Goal: Task Accomplishment & Management: Manage account settings

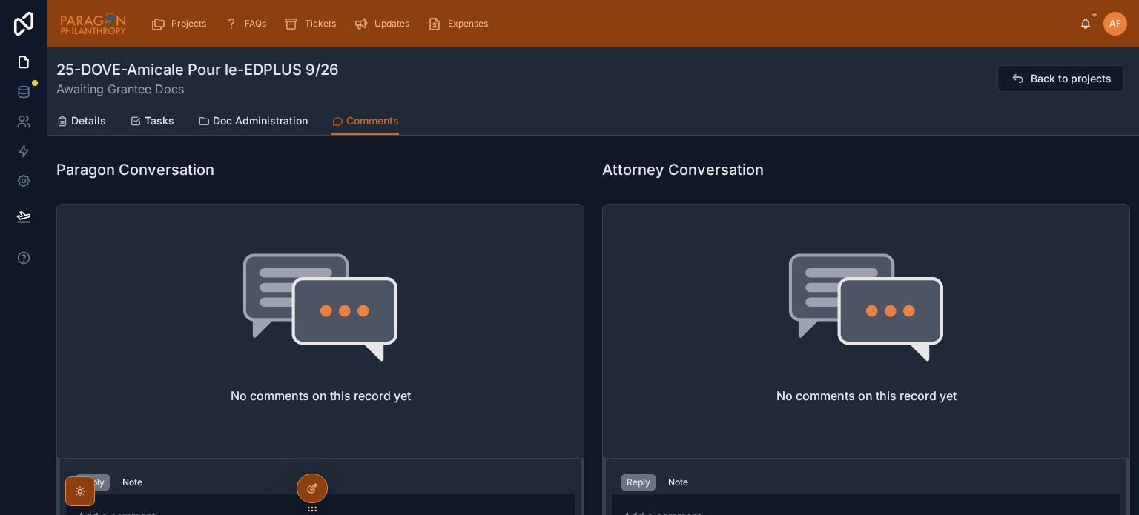
scroll to position [535, 0]
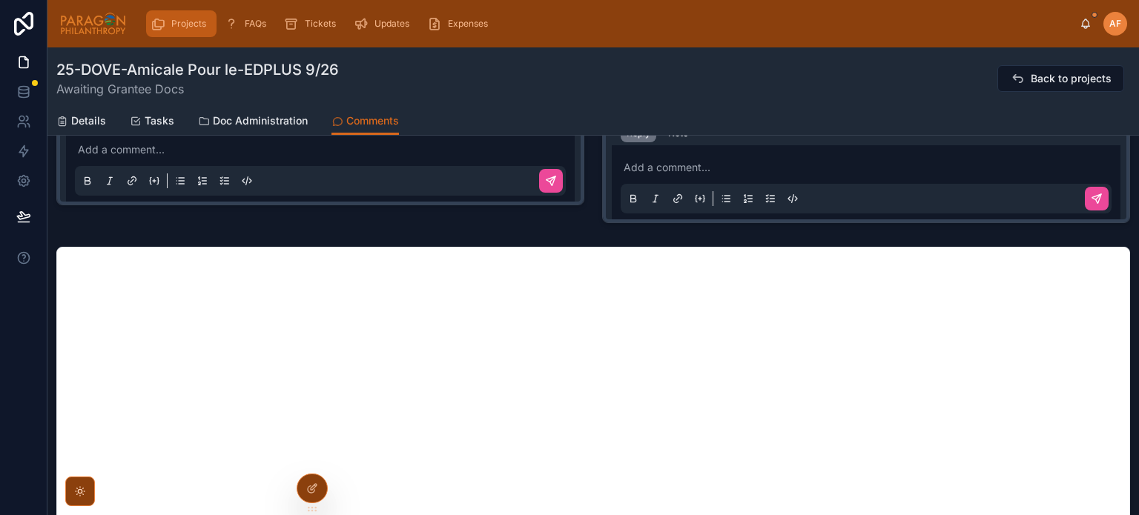
click at [178, 22] on span "Projects" at bounding box center [188, 24] width 35 height 12
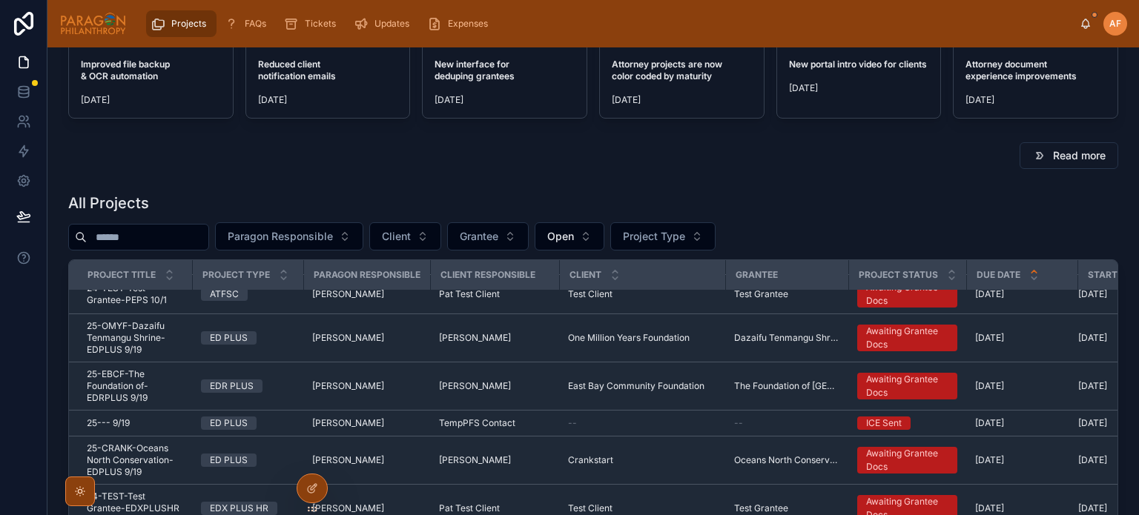
scroll to position [593, 0]
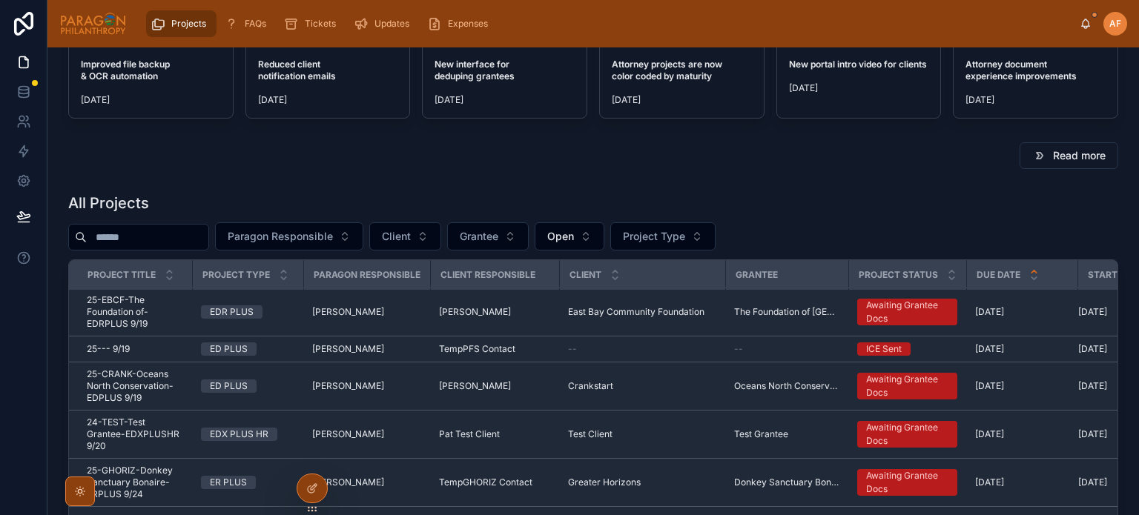
click at [208, 236] on input "text" at bounding box center [148, 237] width 122 height 21
type input "*****"
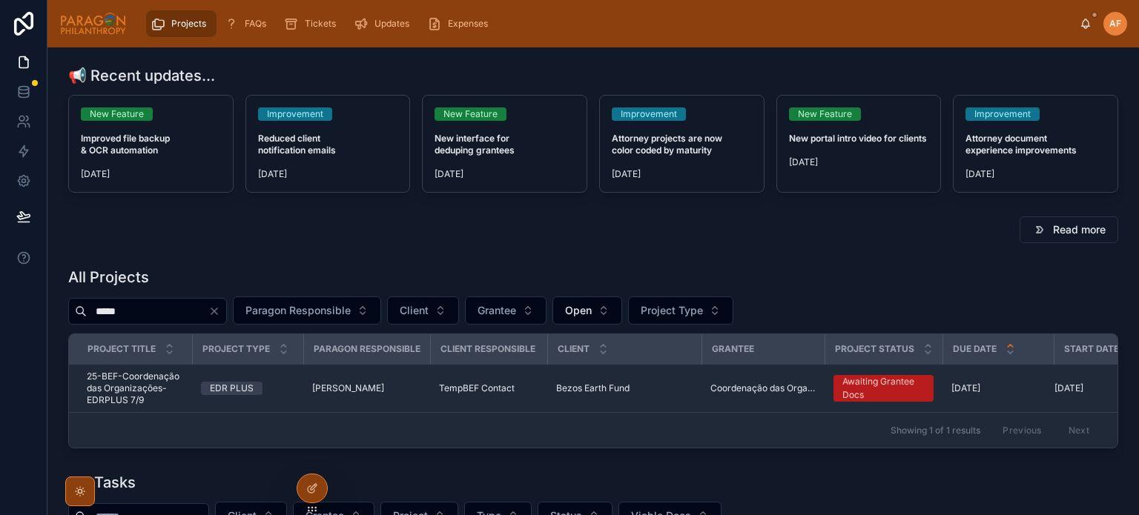
click at [159, 414] on div "Showing 1 of 1 results Previous Next" at bounding box center [593, 430] width 1048 height 36
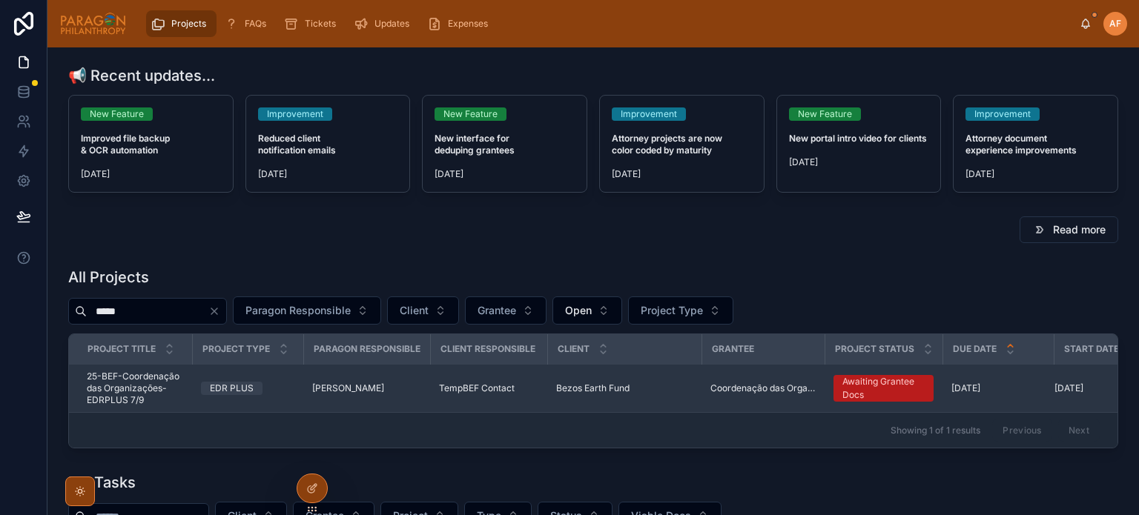
click at [154, 391] on span "25-BEF-Coordenação das Organizações-EDRPLUS 7/9" at bounding box center [135, 389] width 96 height 36
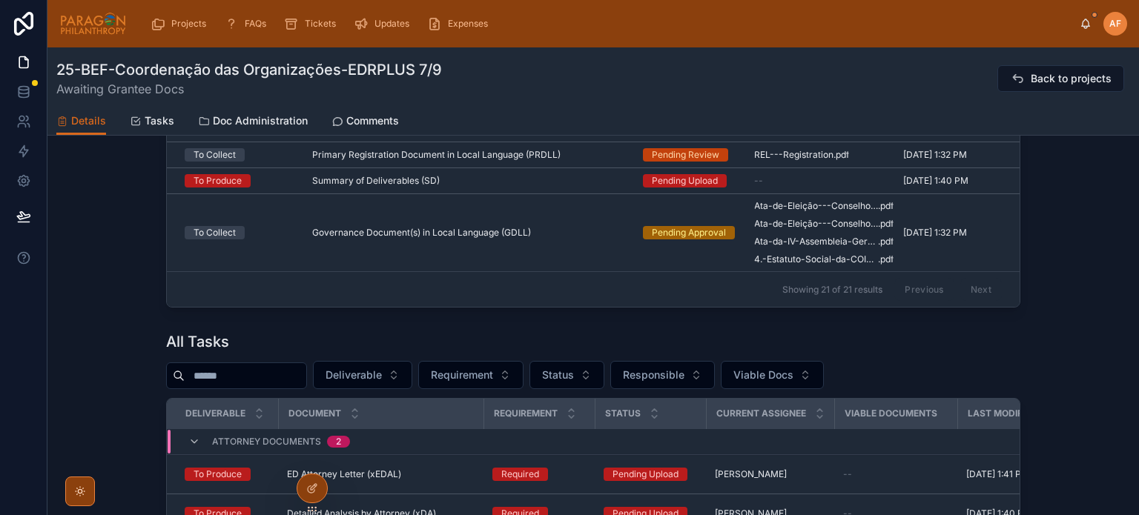
scroll to position [1779, 0]
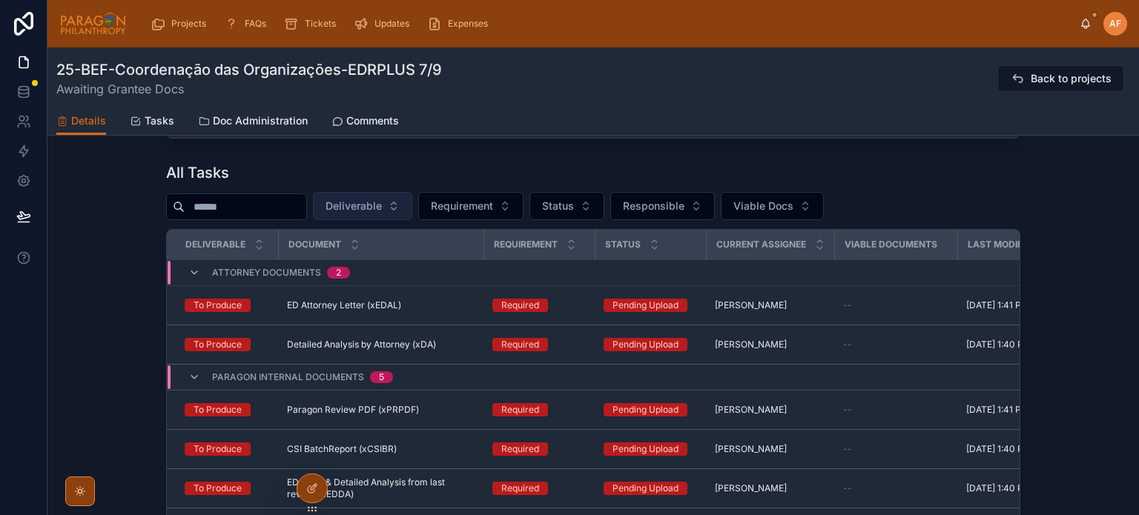
click at [382, 213] on span "Deliverable" at bounding box center [353, 206] width 56 height 15
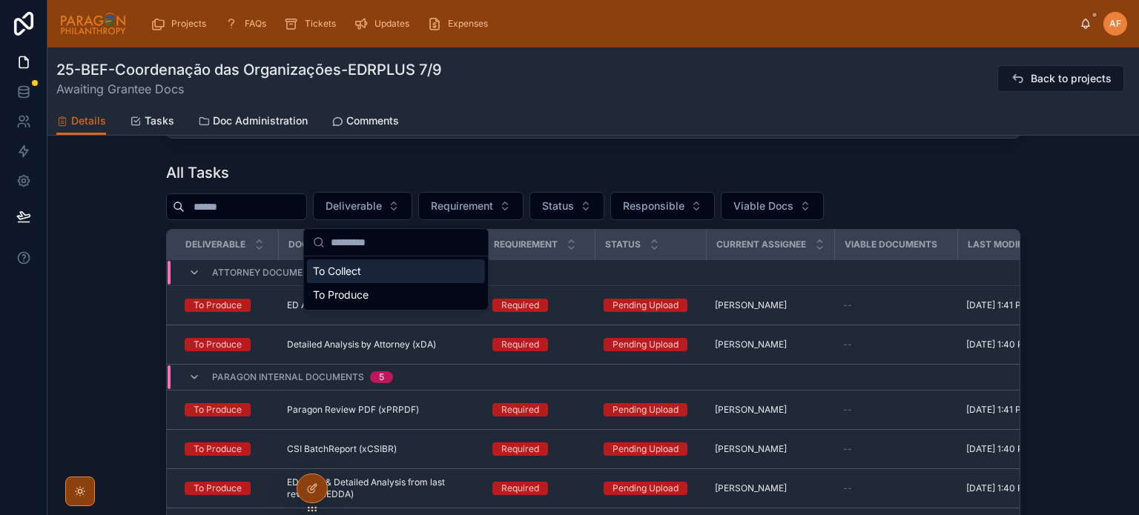
click at [359, 279] on div "To Collect" at bounding box center [396, 272] width 178 height 24
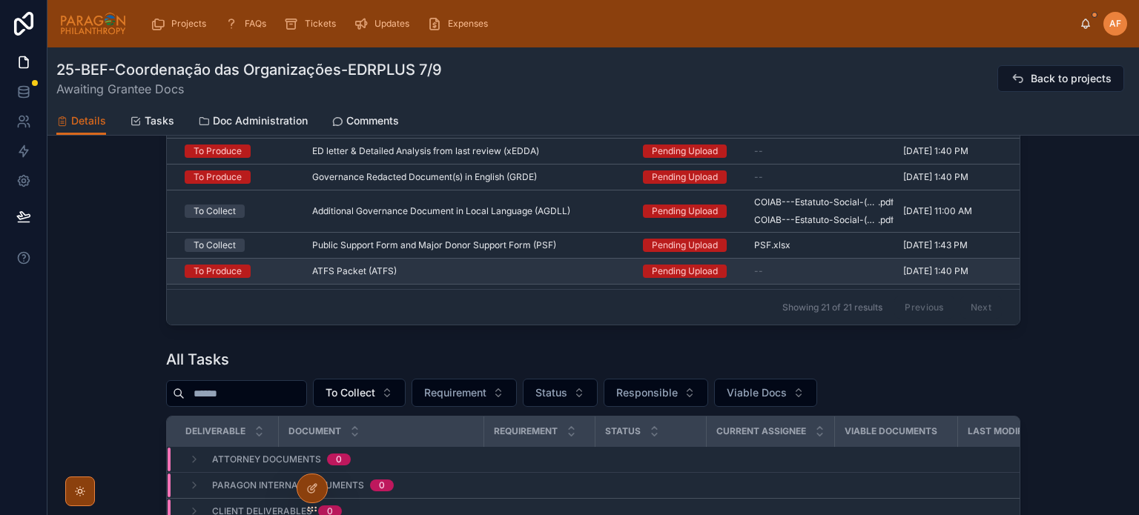
scroll to position [1591, 0]
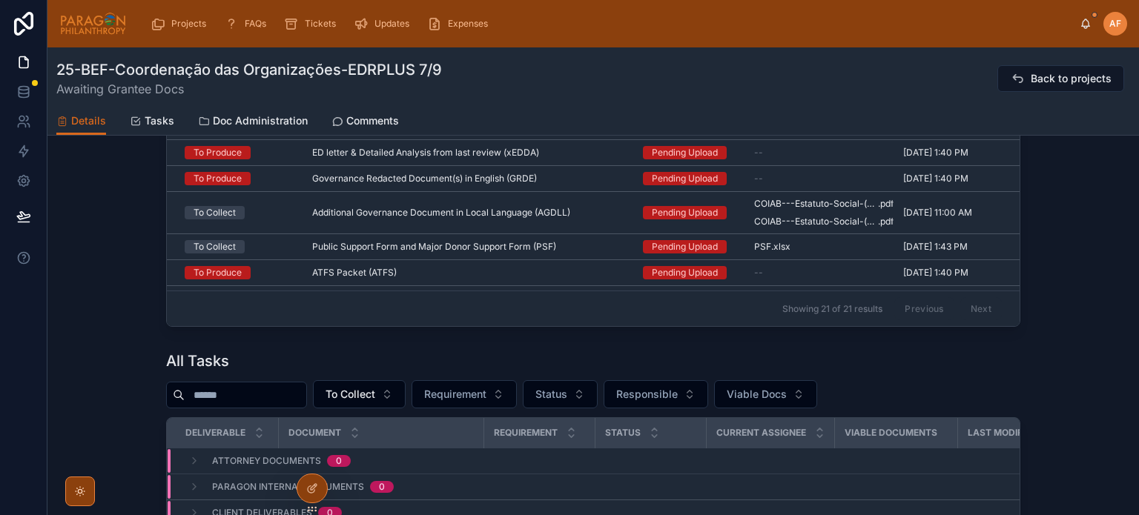
click at [444, 409] on div "To Collect Requirement Status Responsible Viable Docs" at bounding box center [593, 394] width 854 height 28
click at [459, 402] on span "Requirement" at bounding box center [455, 394] width 62 height 15
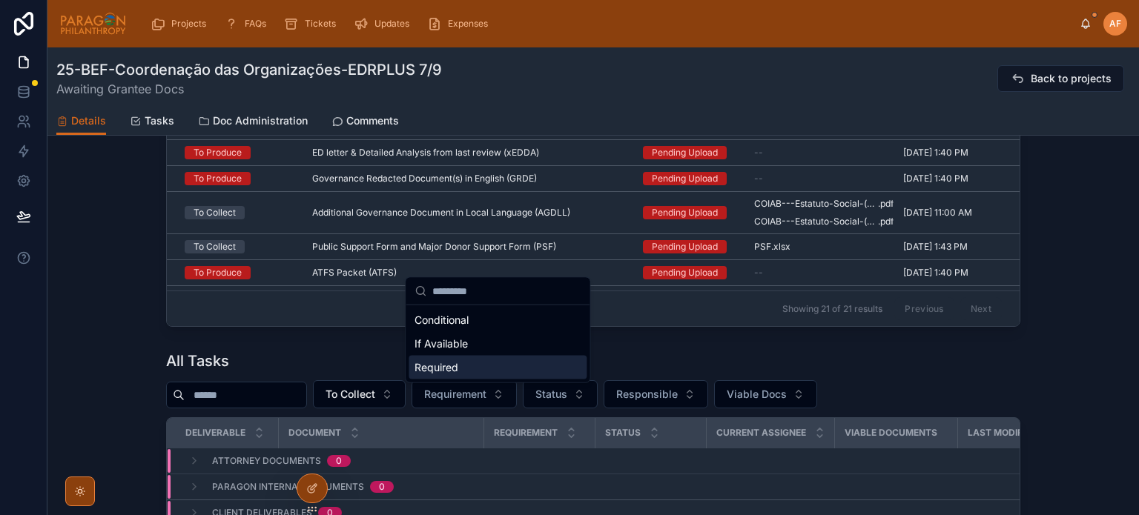
click at [462, 362] on div "Required" at bounding box center [498, 368] width 178 height 24
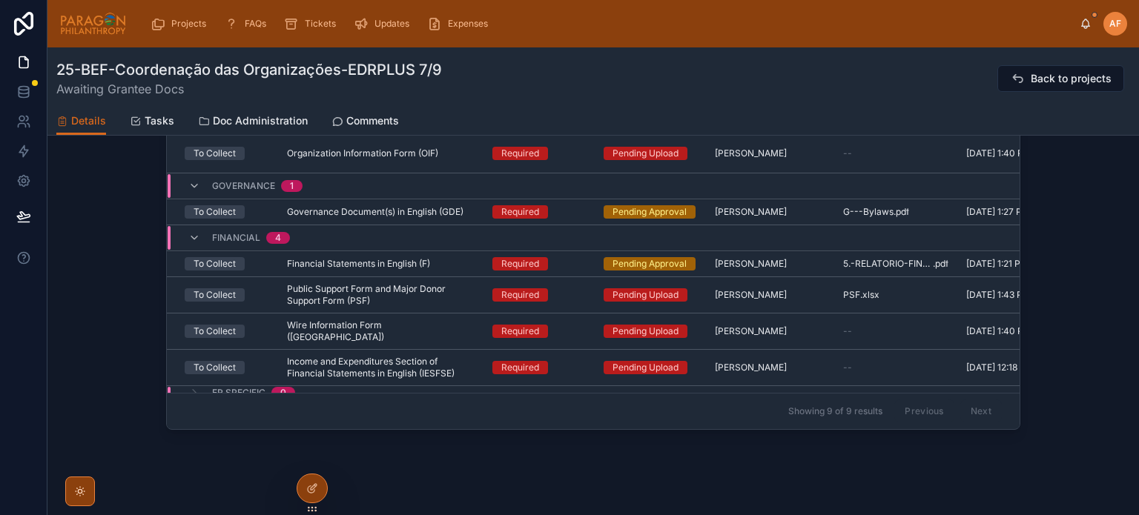
scroll to position [1986, 0]
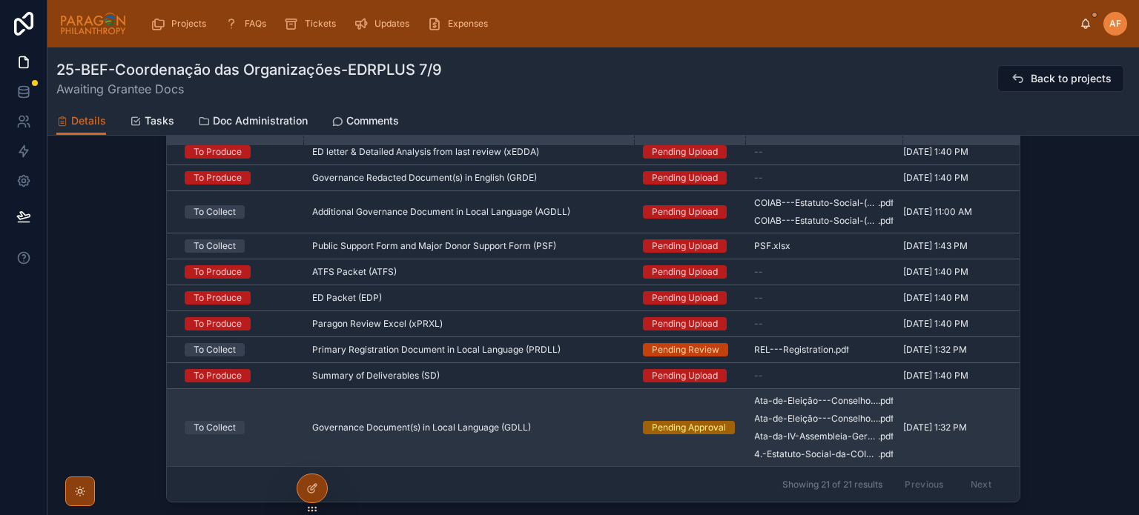
scroll to position [1467, 0]
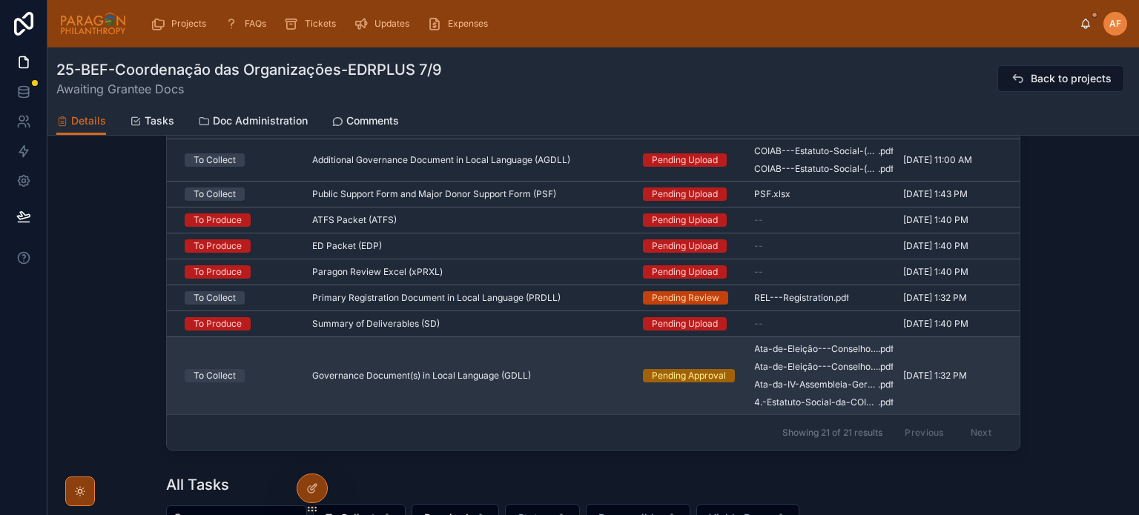
click at [589, 366] on td "Governance Document(s) in Local Language (GDLL) Governance Document(s) in Local…" at bounding box center [468, 376] width 331 height 78
click at [575, 379] on div "Governance Document(s) in Local Language (GDLL) Governance Document(s) in Local…" at bounding box center [468, 376] width 313 height 12
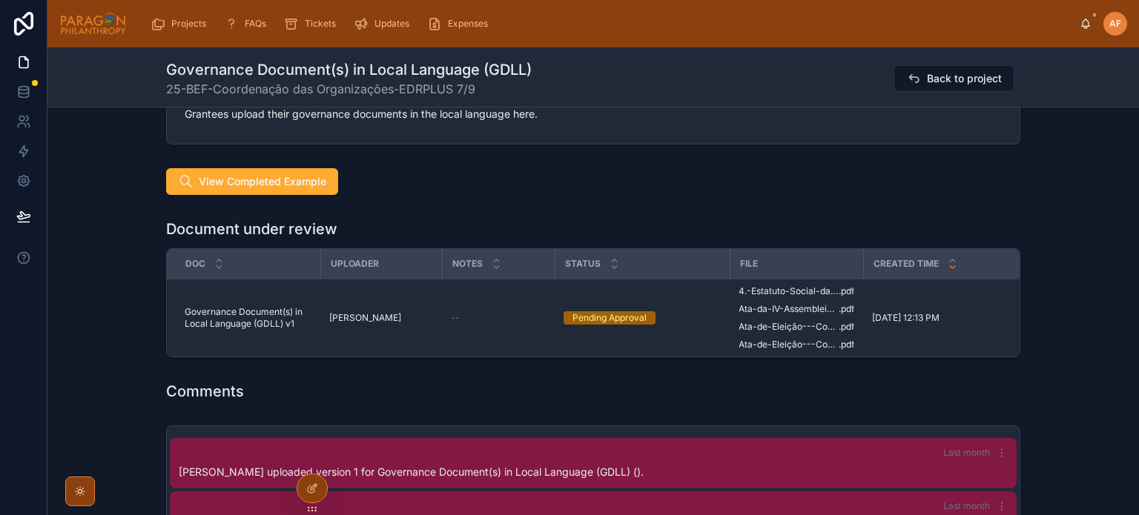
scroll to position [1038, 0]
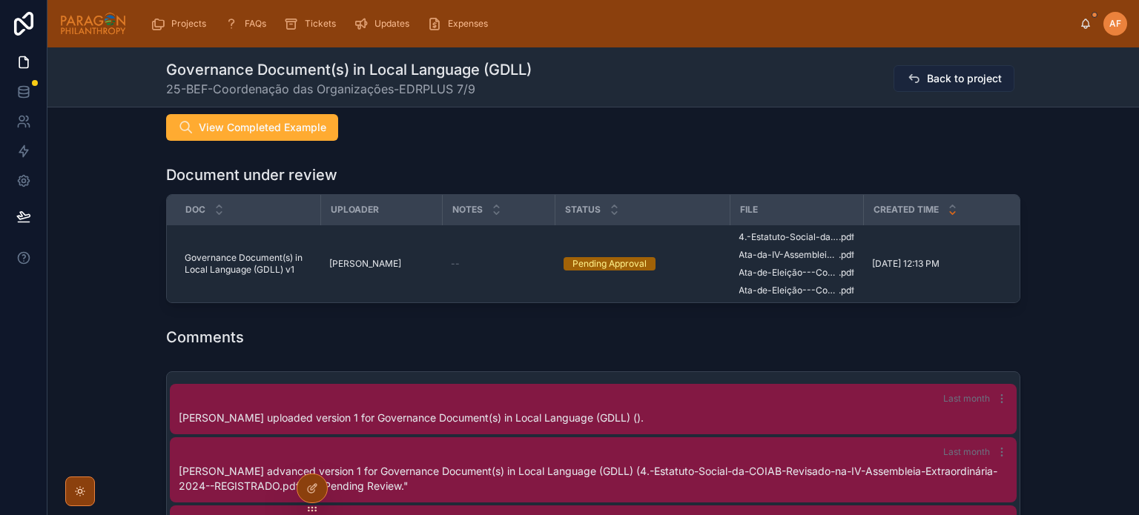
click at [972, 70] on button "Back to project" at bounding box center [953, 78] width 121 height 27
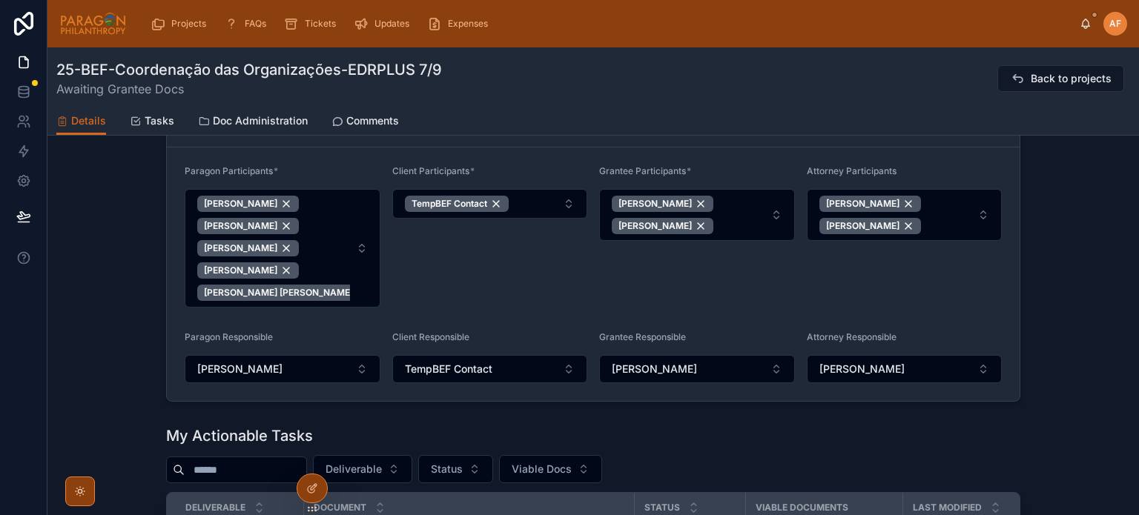
scroll to position [1409, 0]
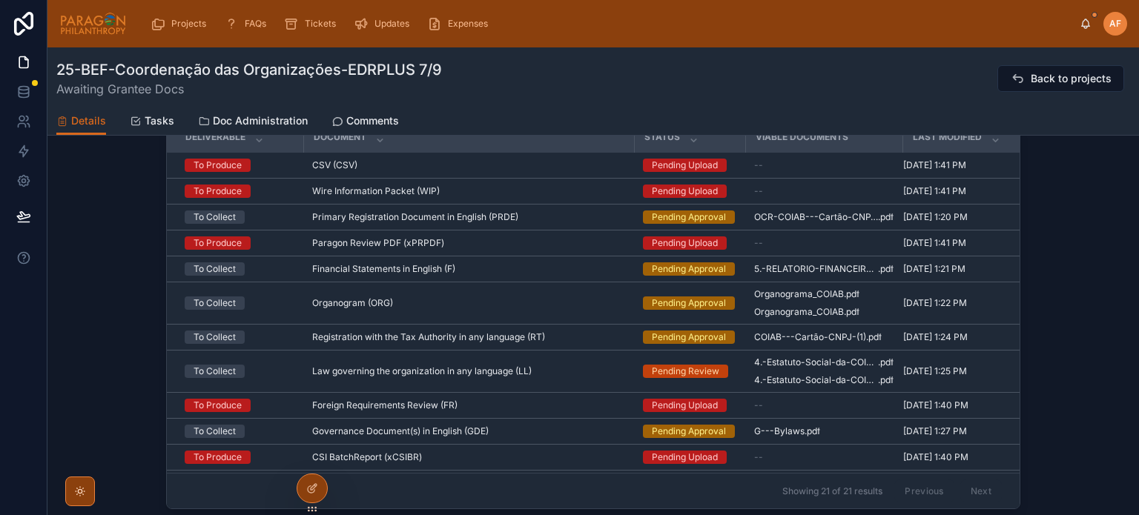
drag, startPoint x: 523, startPoint y: 76, endPoint x: 532, endPoint y: 74, distance: 9.2
click at [523, 76] on div "25-BEF-Coordenação das Organizações-EDRPLUS 7/9 Awaiting Grantee Docs Back to p…" at bounding box center [593, 78] width 1074 height 39
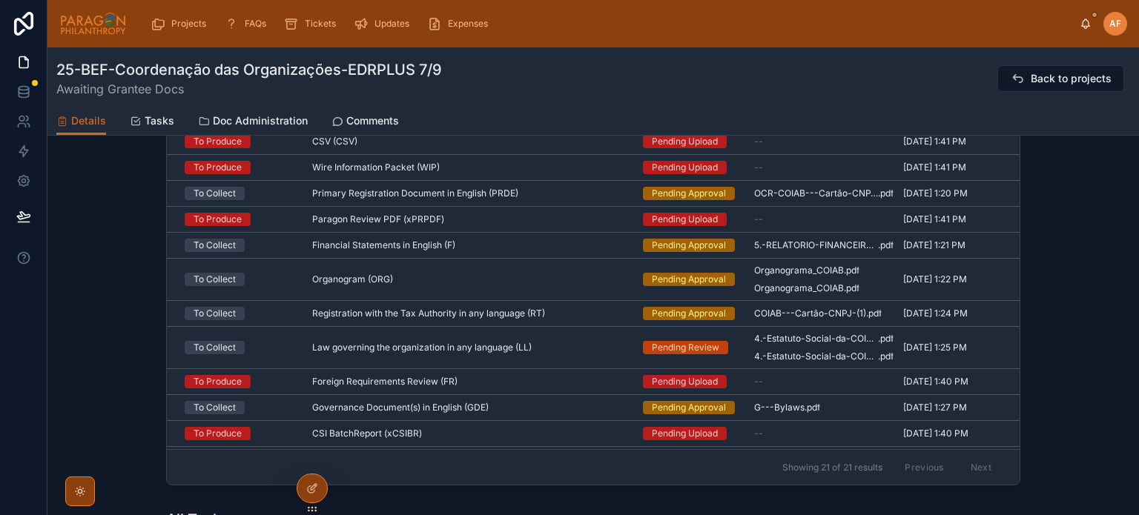
scroll to position [1335, 0]
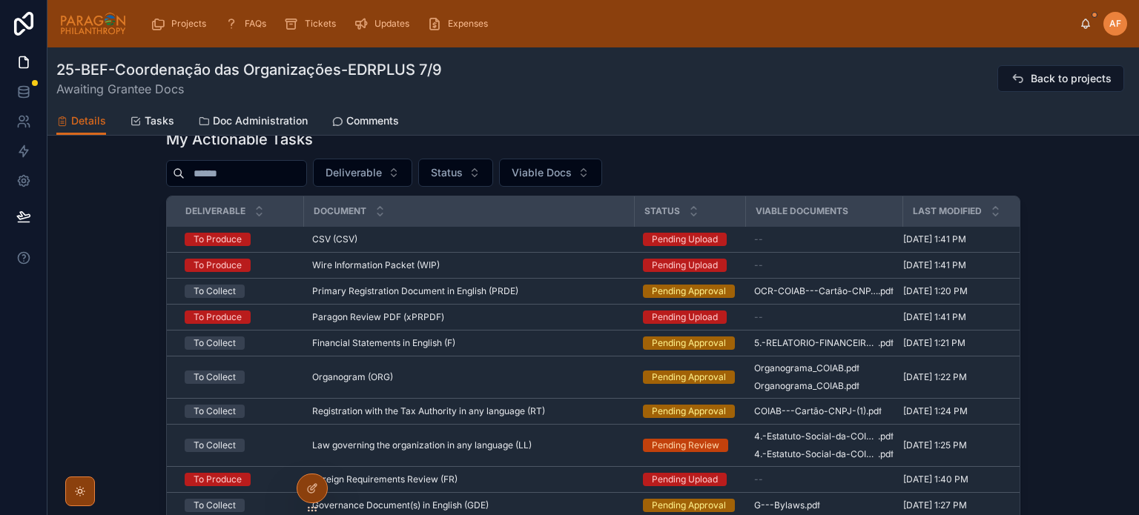
click at [96, 286] on div "My Actionable Tasks Deliverable Status Viable Docs Deliverable Document Status …" at bounding box center [592, 356] width 1091 height 466
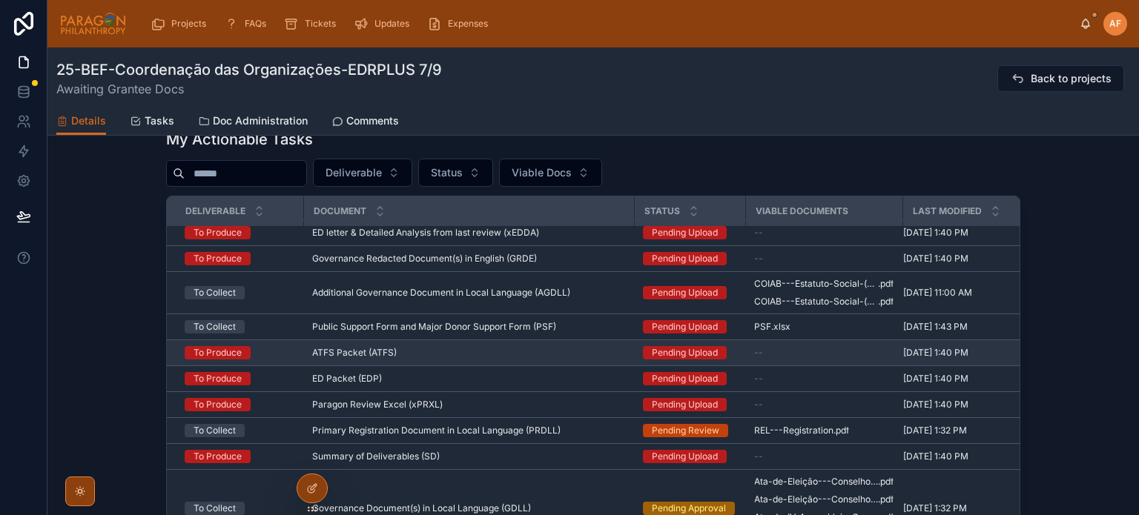
scroll to position [254, 0]
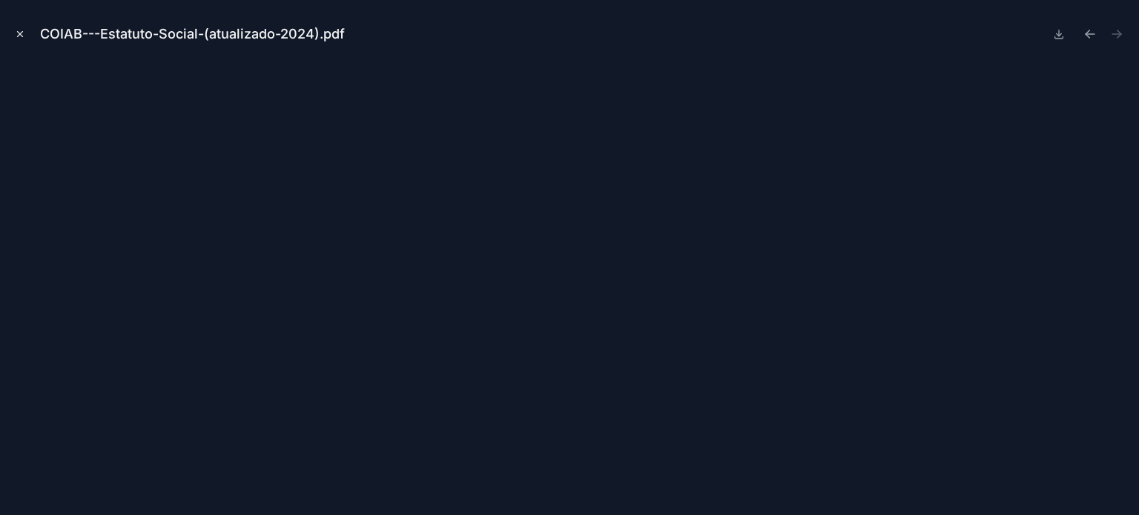
click at [12, 36] on button "Close modal" at bounding box center [20, 34] width 16 height 16
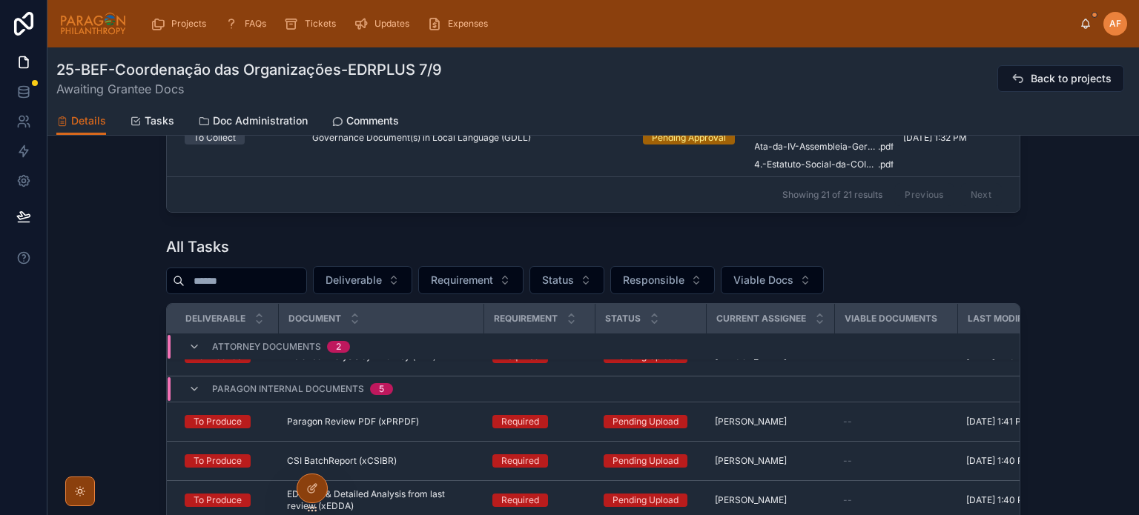
scroll to position [371, 0]
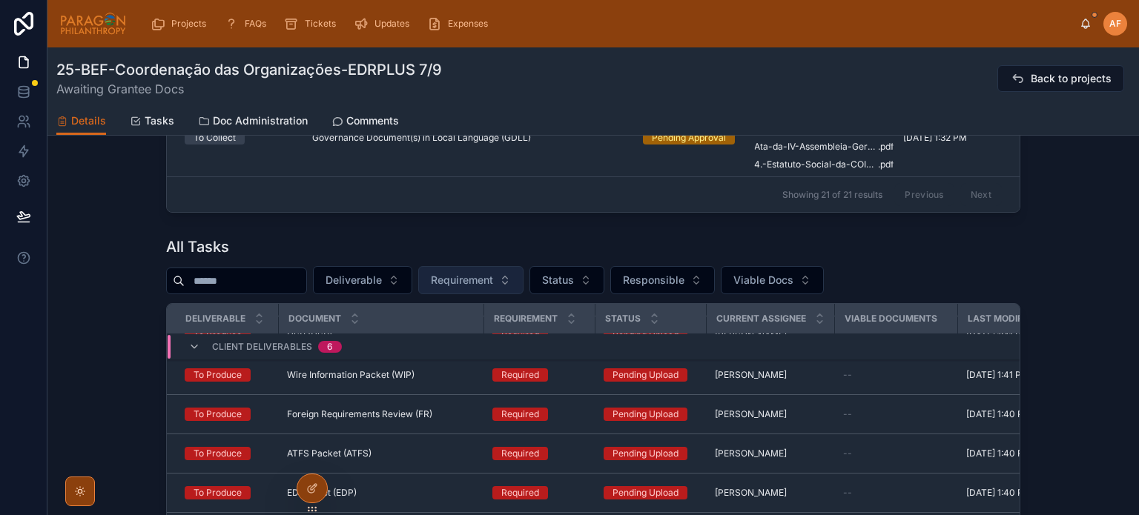
click at [492, 279] on span "Requirement" at bounding box center [462, 280] width 62 height 15
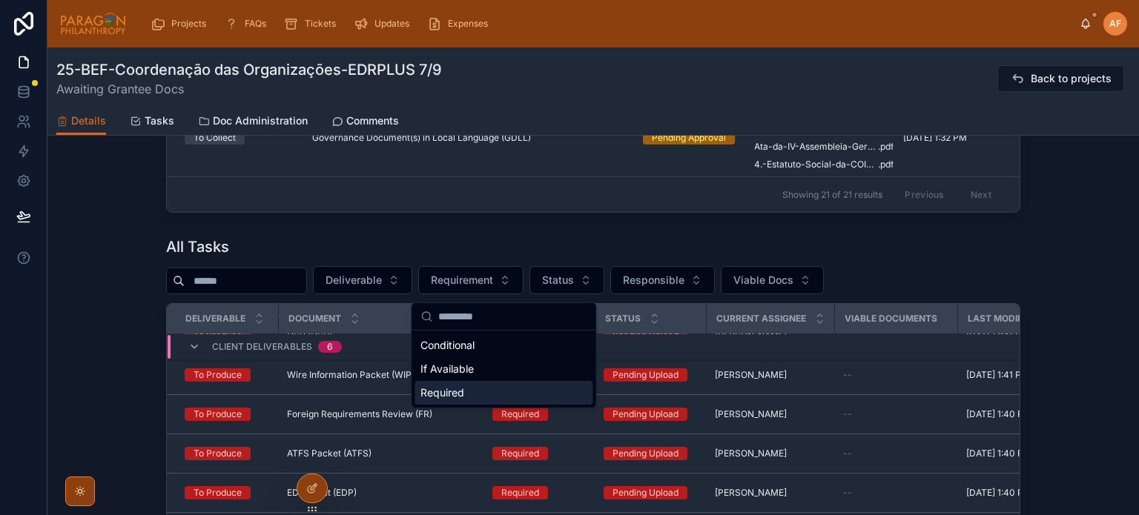
click at [472, 397] on div "Required" at bounding box center [503, 393] width 178 height 24
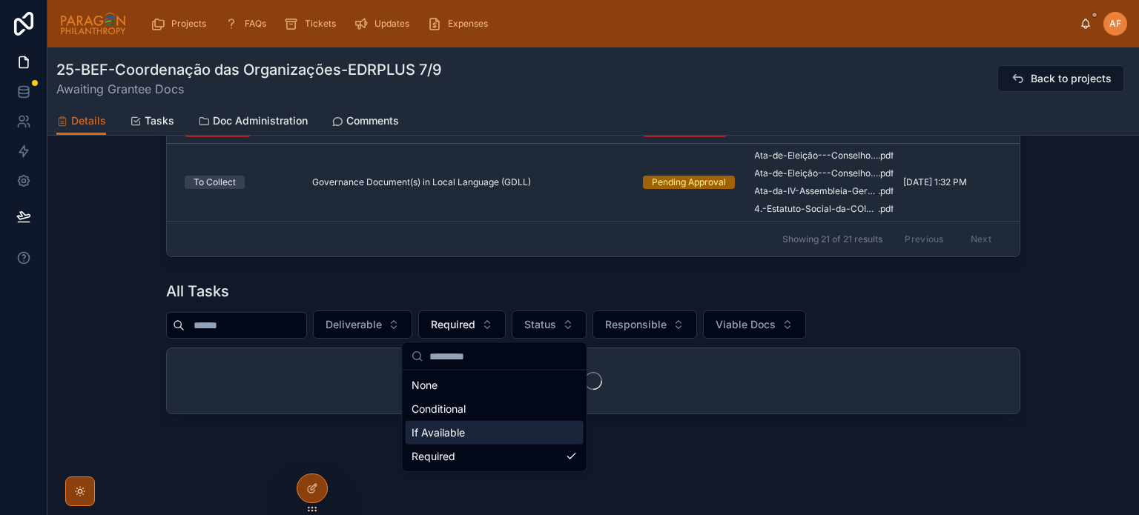
scroll to position [1665, 0]
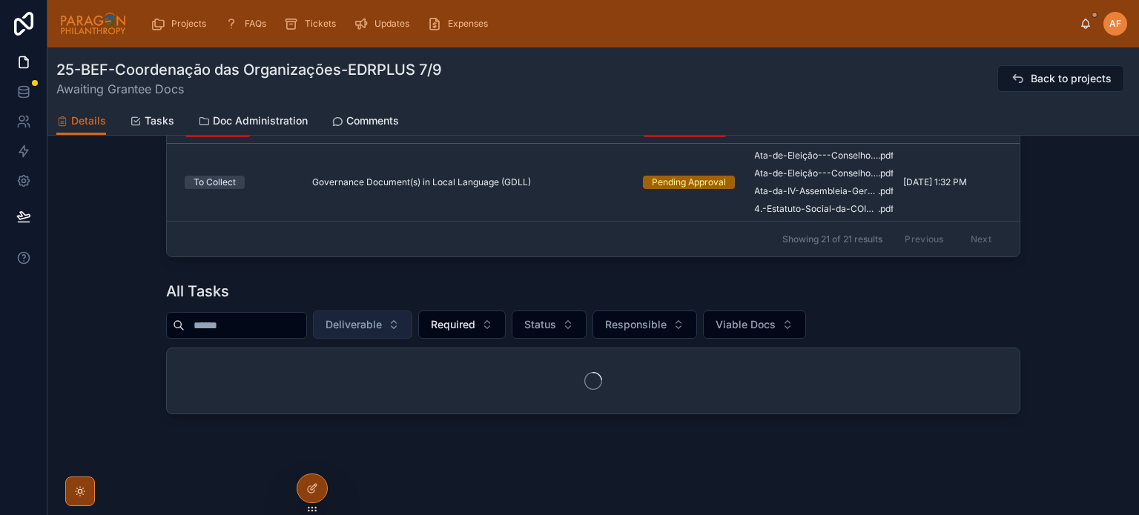
click at [382, 325] on span "Deliverable" at bounding box center [353, 324] width 56 height 15
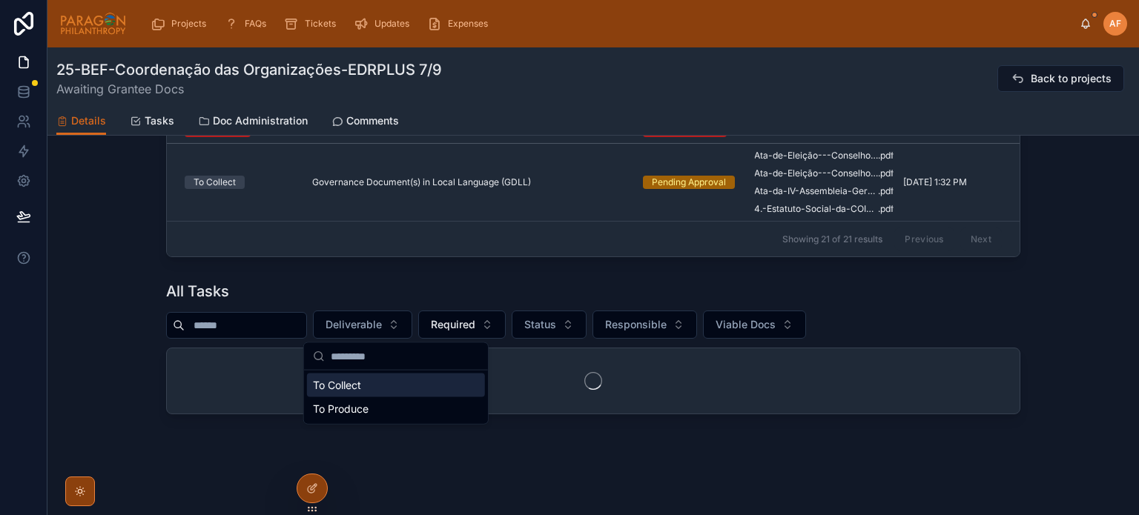
click at [379, 386] on div "To Collect" at bounding box center [396, 386] width 178 height 24
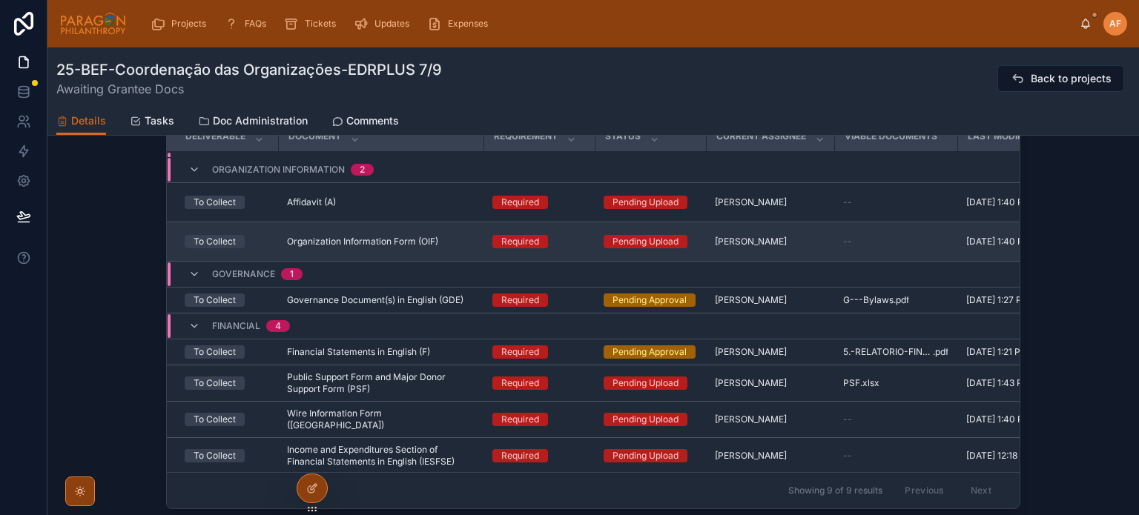
scroll to position [196, 0]
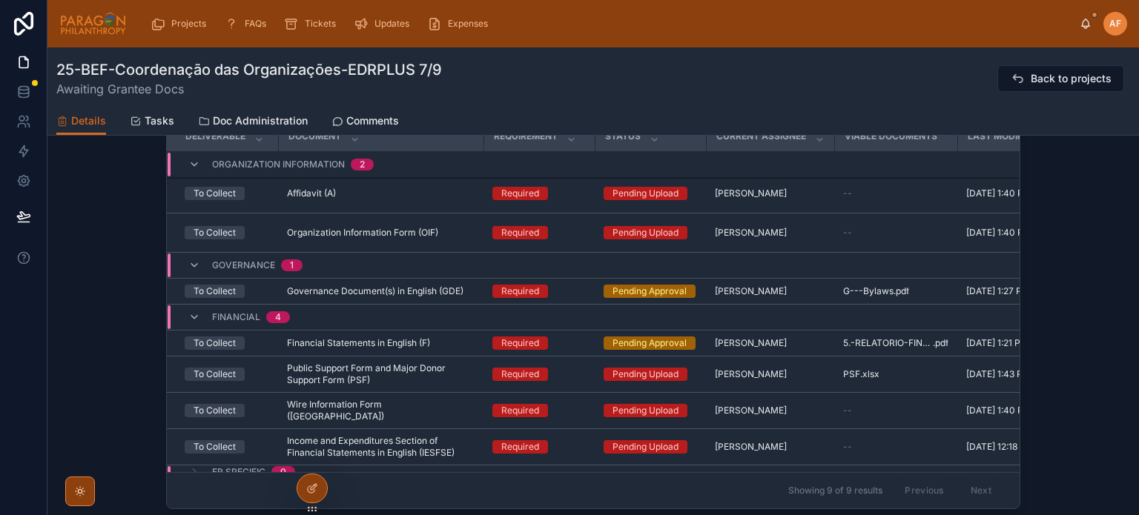
click at [129, 214] on div "All Tasks To Collect Required Status Responsible Viable Docs Deliverable Docume…" at bounding box center [592, 281] width 1091 height 466
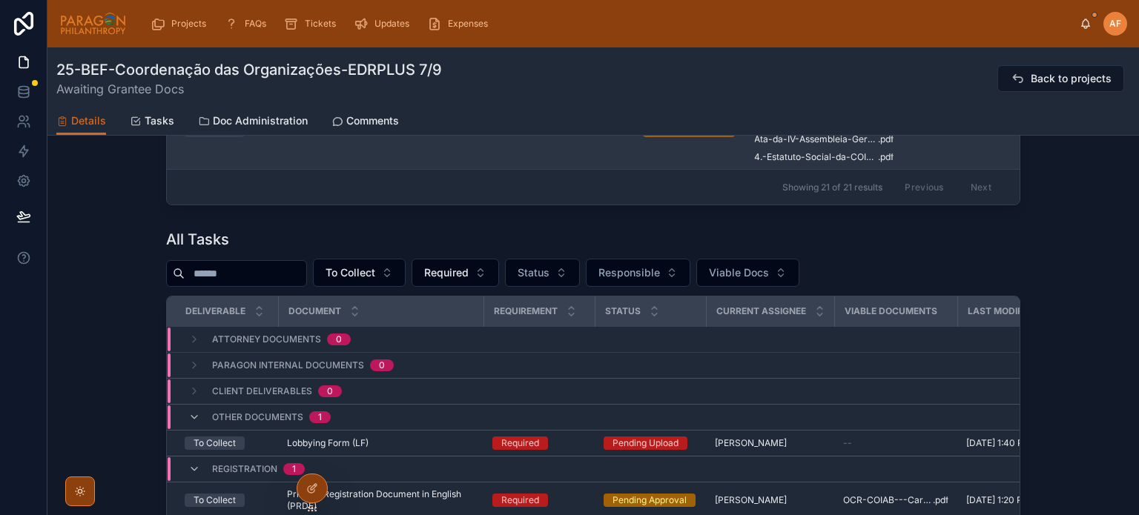
scroll to position [1665, 0]
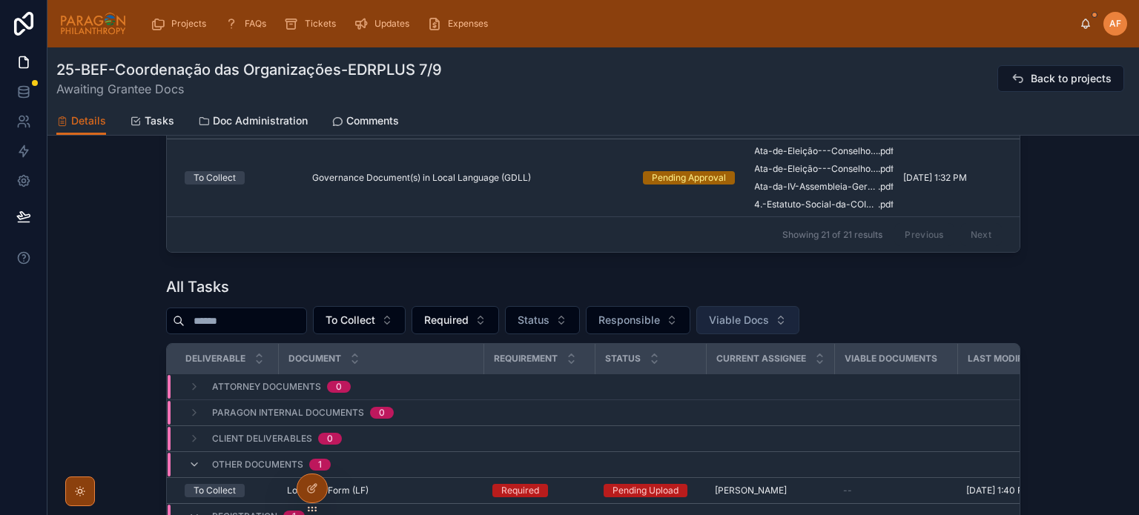
click at [769, 326] on span "Viable Docs" at bounding box center [739, 320] width 60 height 15
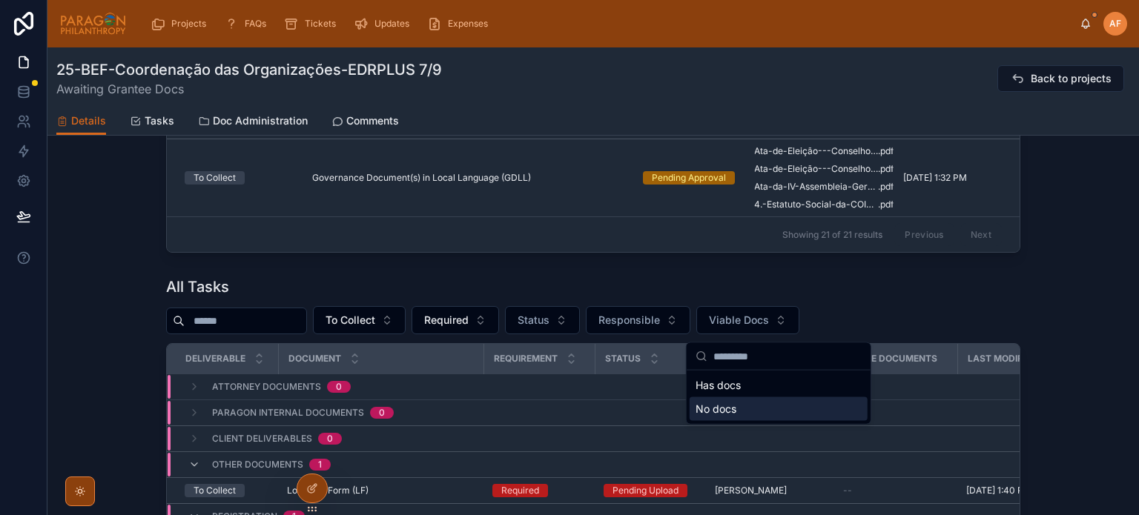
drag, startPoint x: 735, startPoint y: 411, endPoint x: 750, endPoint y: 353, distance: 60.4
click at [735, 411] on div "No docs" at bounding box center [779, 409] width 178 height 24
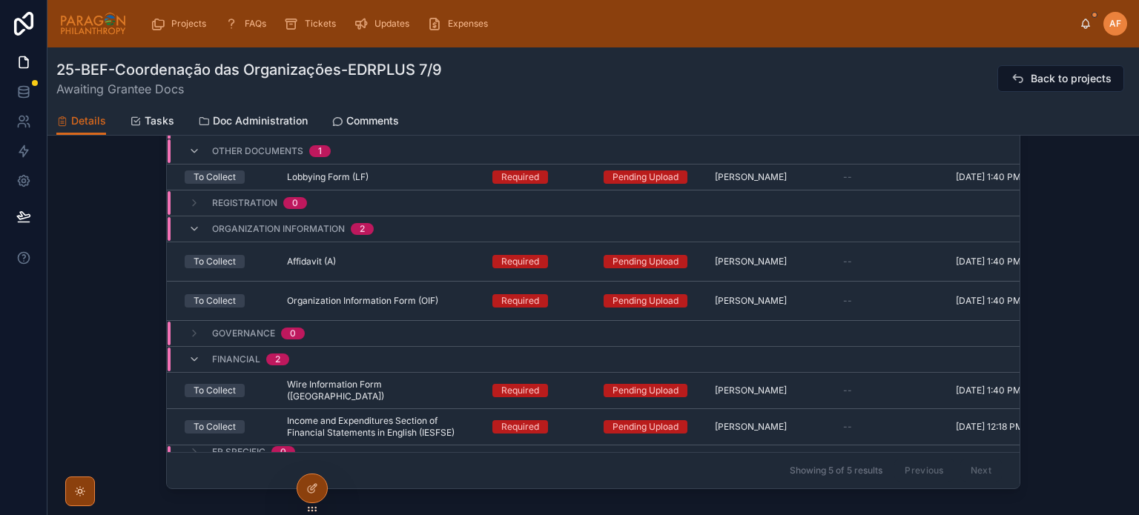
scroll to position [1912, 0]
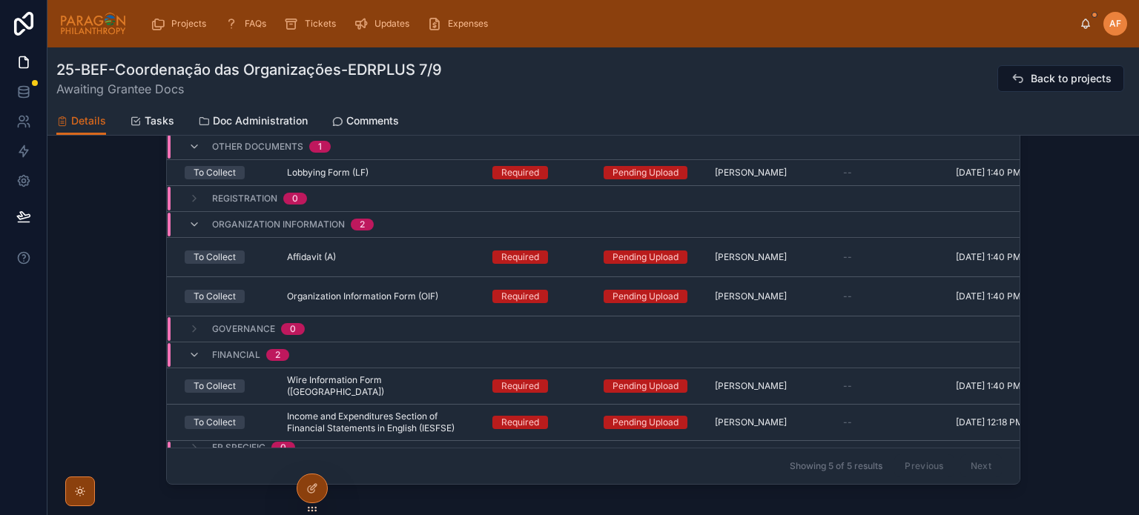
click at [87, 268] on div "All Tasks To Collect Required Status Responsible No docs Deliverable Document R…" at bounding box center [592, 257] width 1091 height 466
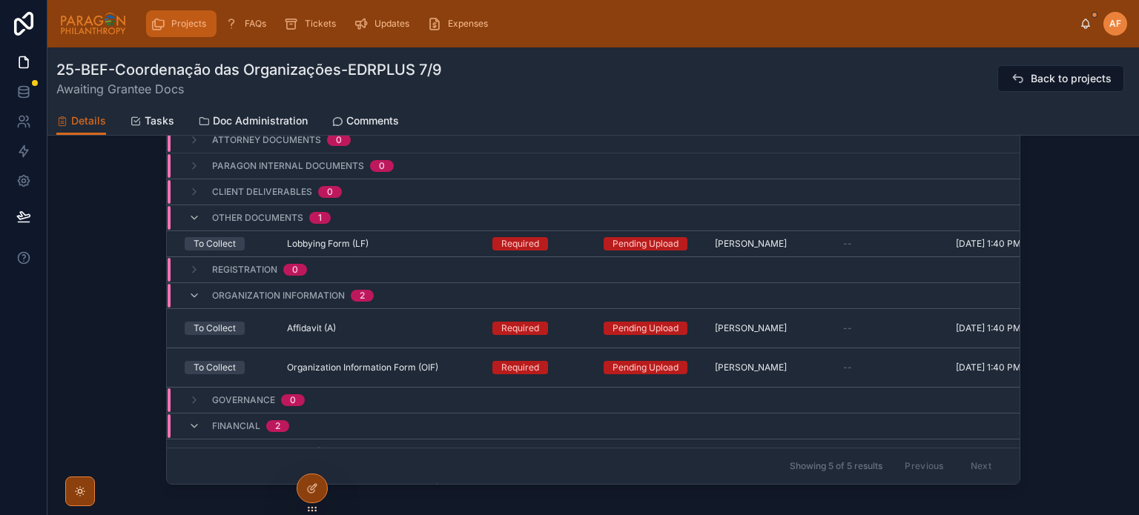
click at [187, 20] on span "Projects" at bounding box center [188, 24] width 35 height 12
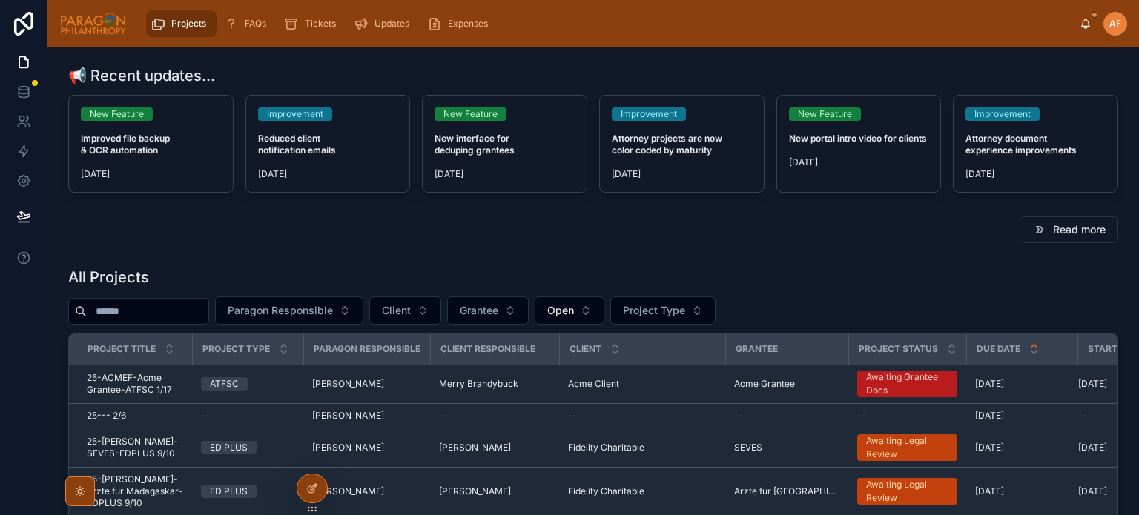
click at [182, 311] on input "text" at bounding box center [148, 311] width 122 height 21
click at [308, 308] on span "Paragon Responsible" at bounding box center [280, 310] width 105 height 15
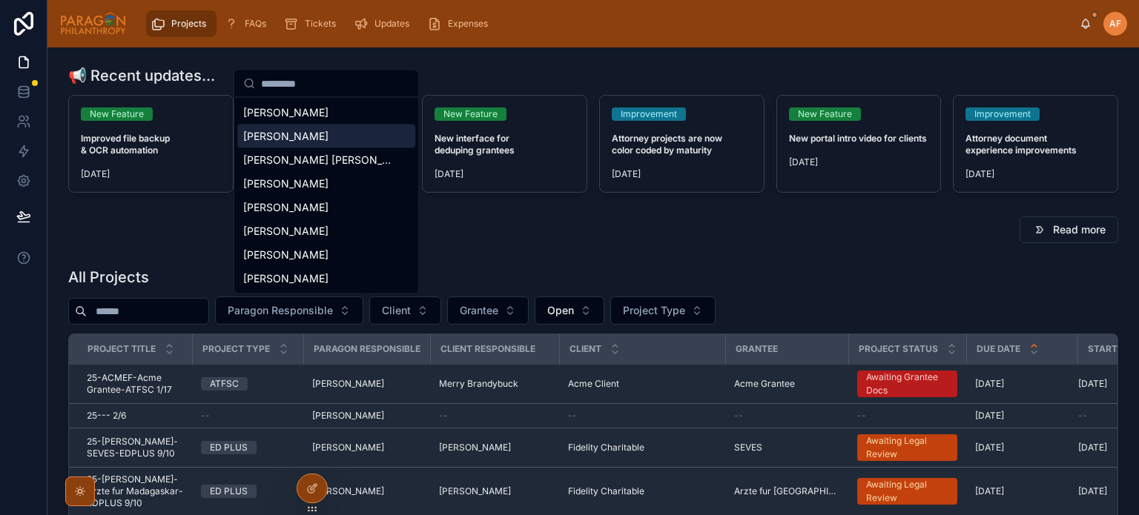
click at [317, 136] on span "[PERSON_NAME]" at bounding box center [285, 136] width 85 height 15
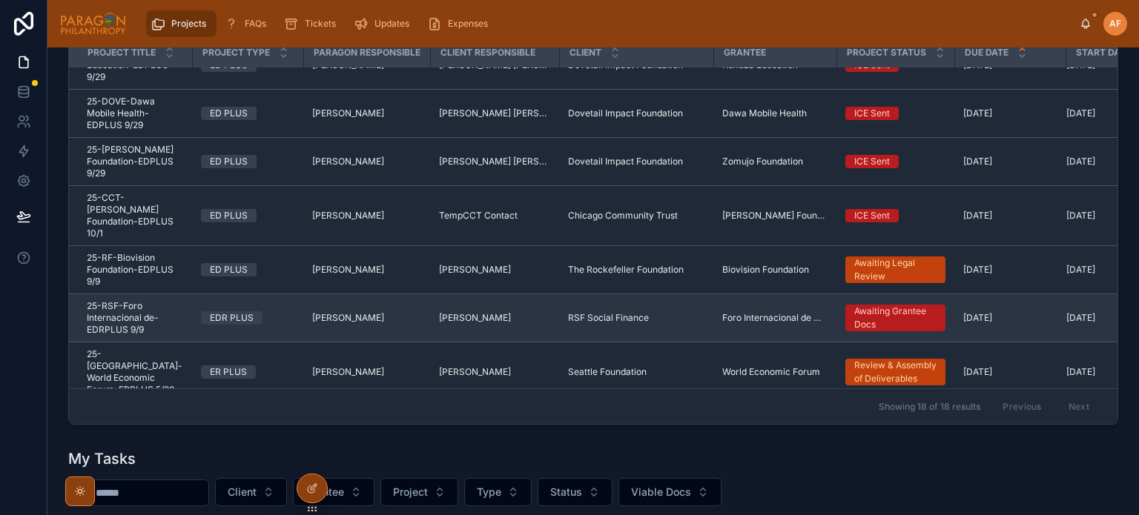
scroll to position [249, 0]
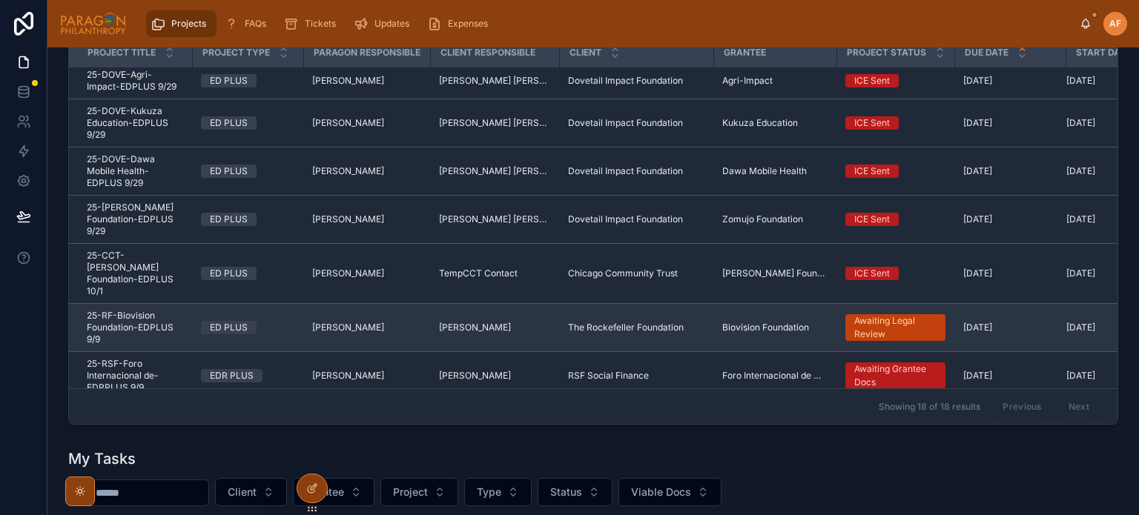
click at [165, 310] on span "25-RF-Biovision Foundation-EDPLUS 9/9" at bounding box center [135, 328] width 96 height 36
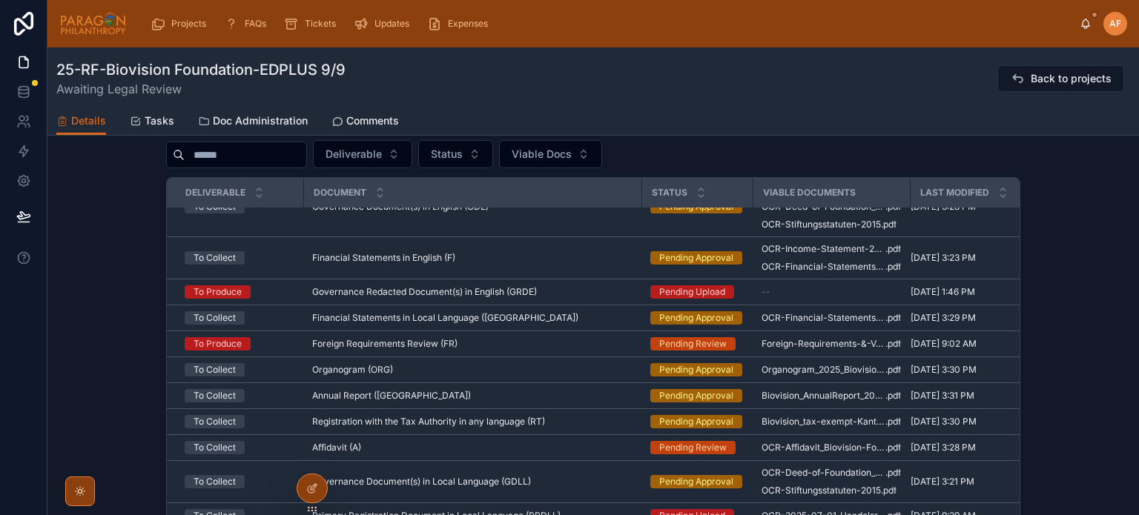
scroll to position [371, 0]
click at [493, 446] on div "Affidavit (A) Affidavit (A)" at bounding box center [472, 448] width 320 height 12
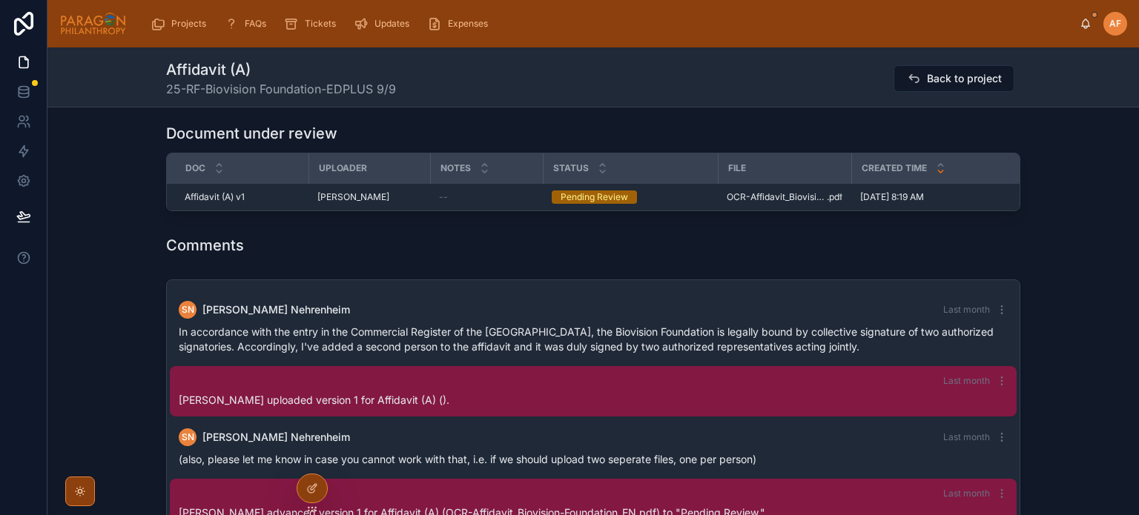
scroll to position [890, 0]
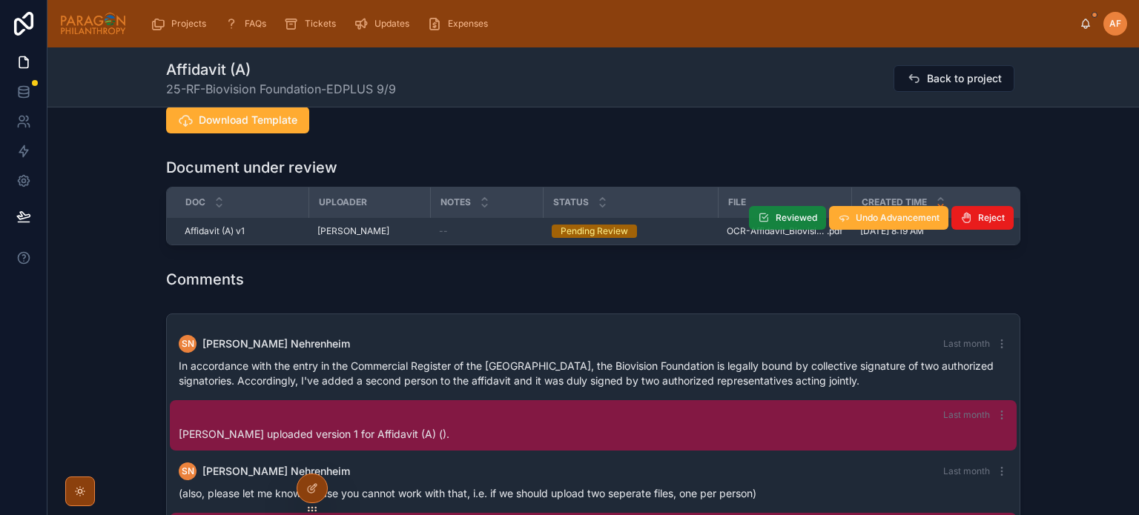
click at [789, 210] on button "Reviewed" at bounding box center [787, 218] width 77 height 24
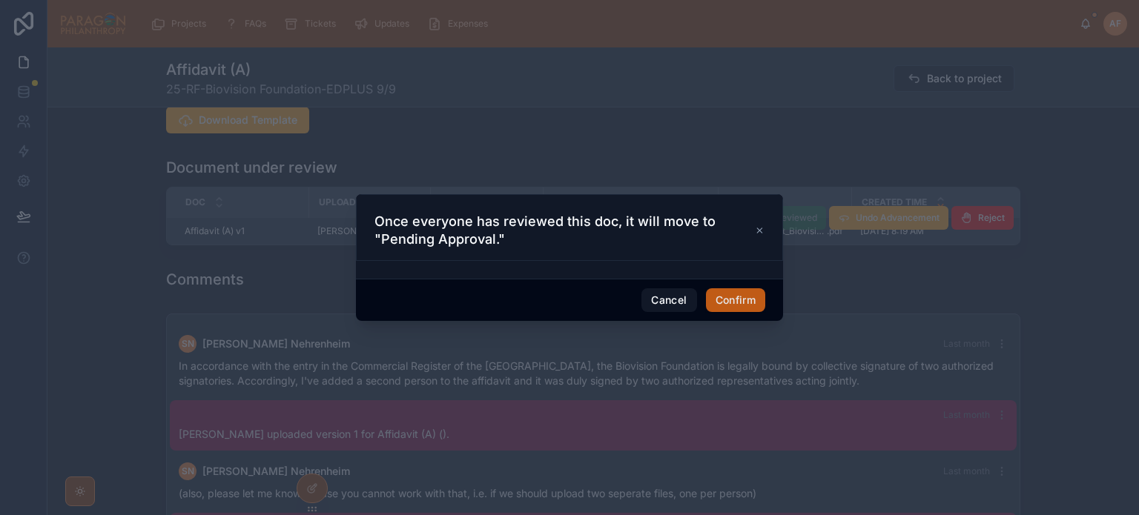
click at [733, 308] on button "Confirm" at bounding box center [735, 300] width 59 height 24
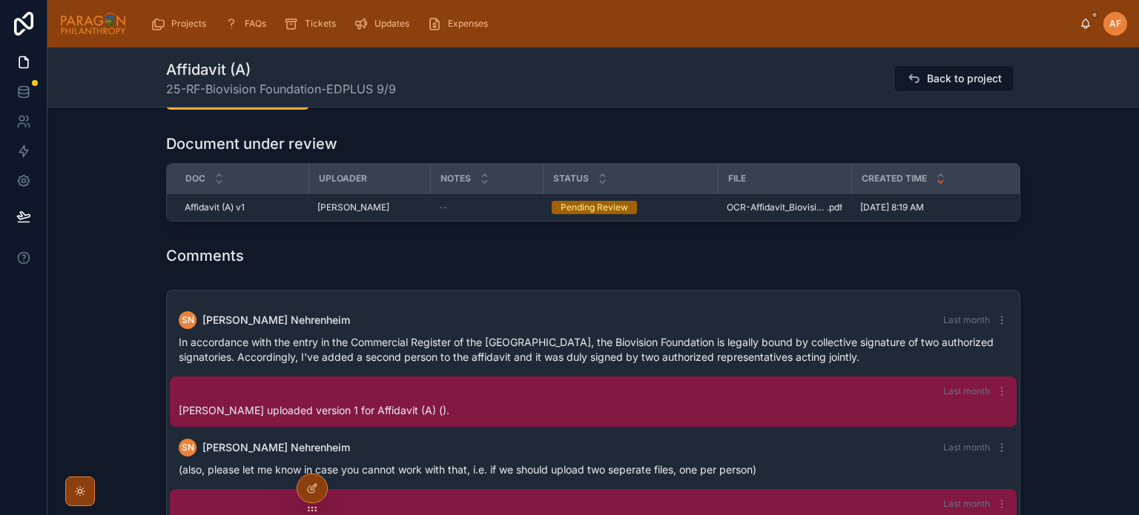
scroll to position [741, 0]
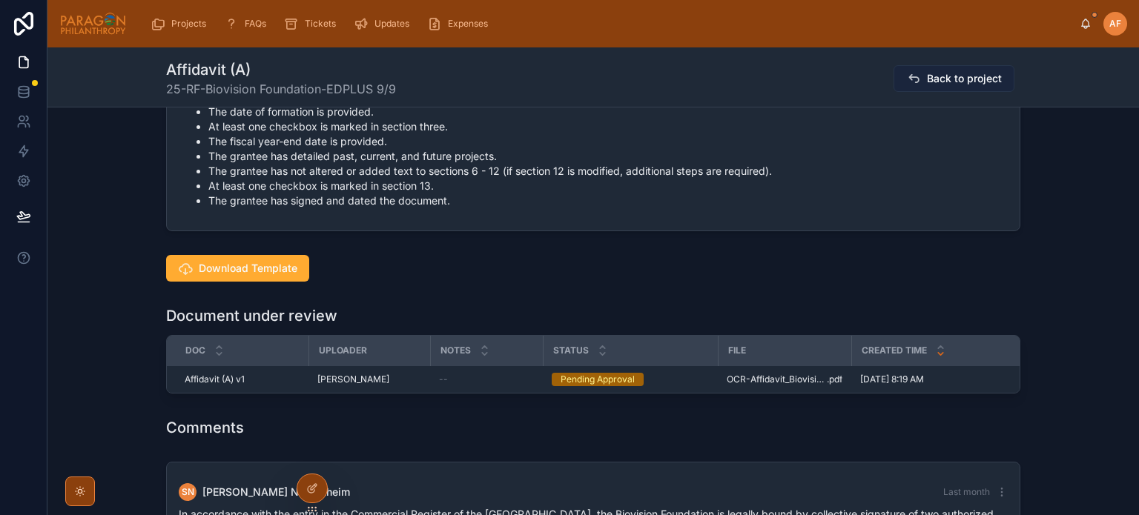
click at [957, 73] on span "Back to project" at bounding box center [964, 78] width 75 height 15
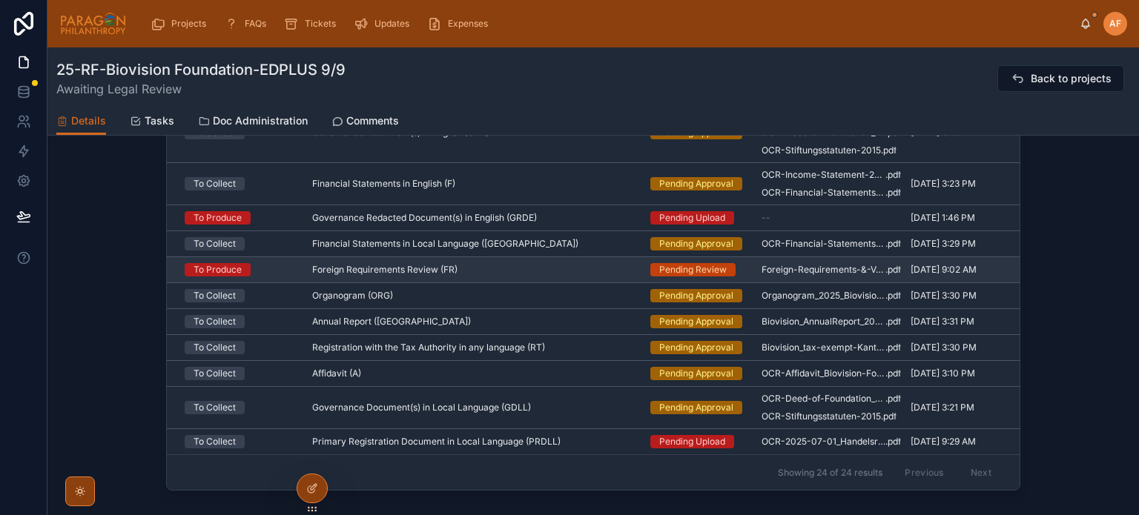
scroll to position [371, 0]
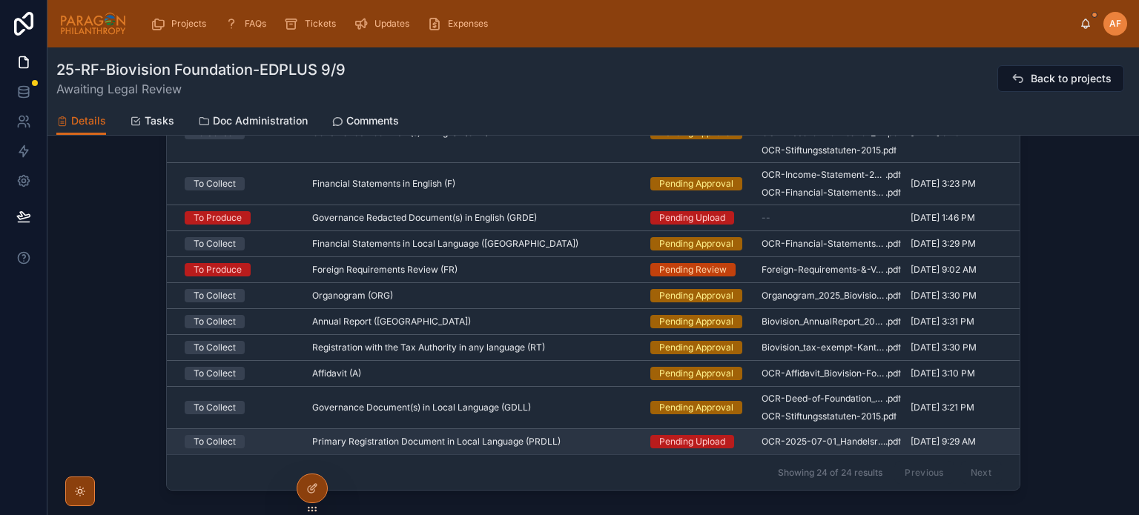
click at [572, 436] on div "Primary Registration Document in Local Language (PRDLL) Primary Registration Do…" at bounding box center [472, 442] width 320 height 12
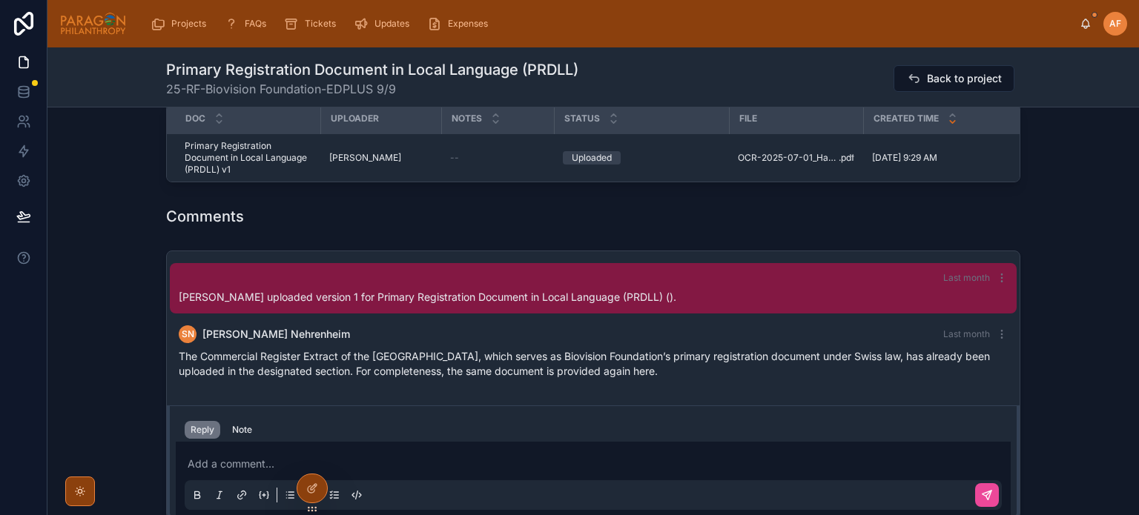
scroll to position [1038, 0]
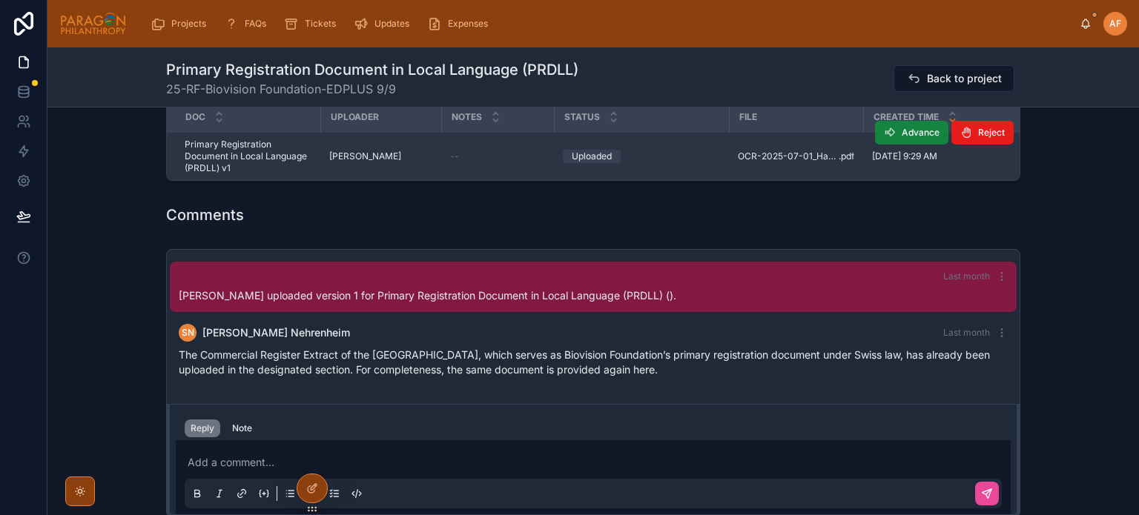
click at [907, 127] on span "Advance" at bounding box center [921, 133] width 38 height 12
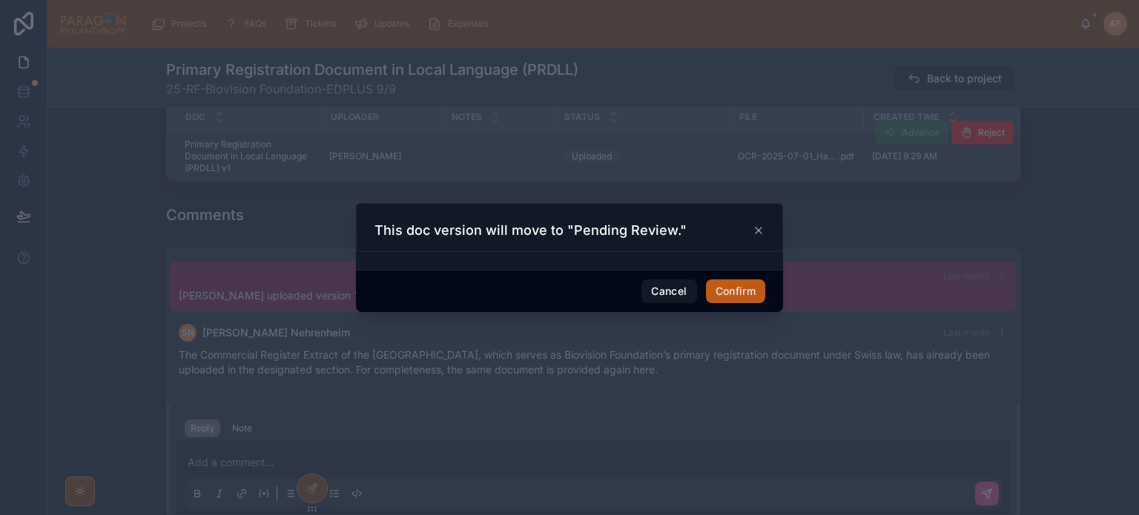
click at [747, 289] on button "Confirm" at bounding box center [735, 292] width 59 height 24
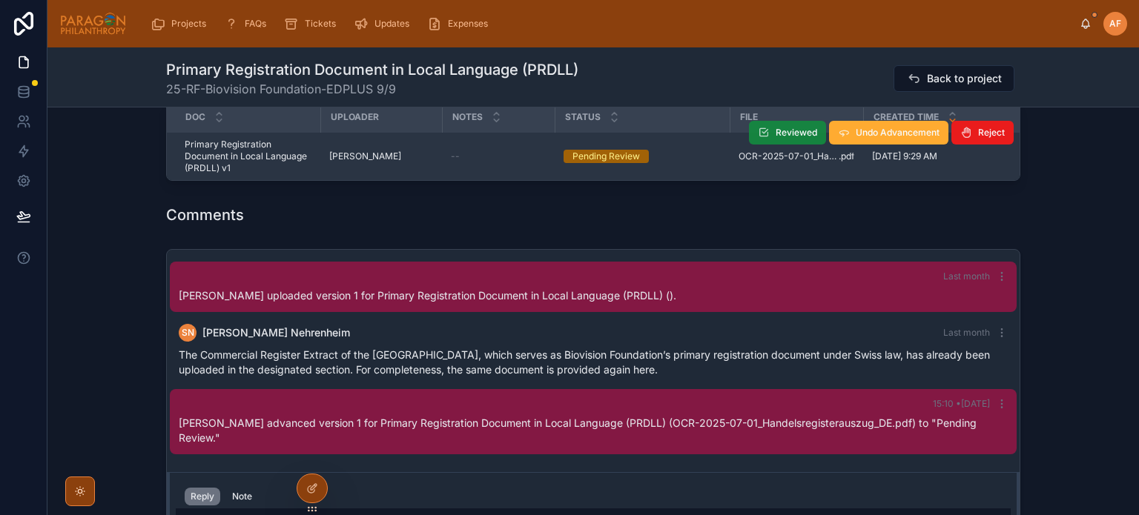
click at [776, 130] on span "Reviewed" at bounding box center [797, 133] width 42 height 12
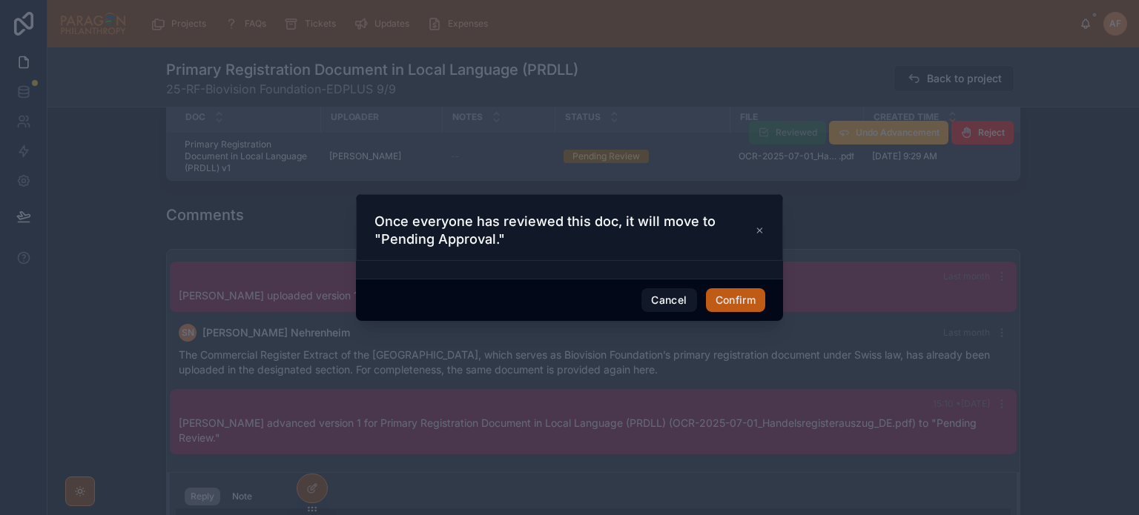
click at [735, 308] on button "Confirm" at bounding box center [735, 300] width 59 height 24
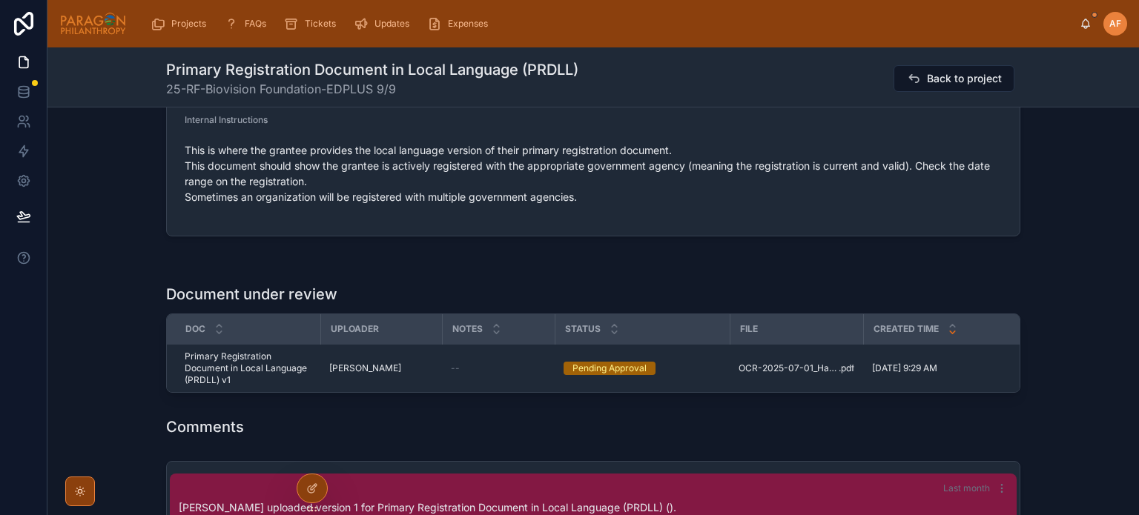
scroll to position [741, 0]
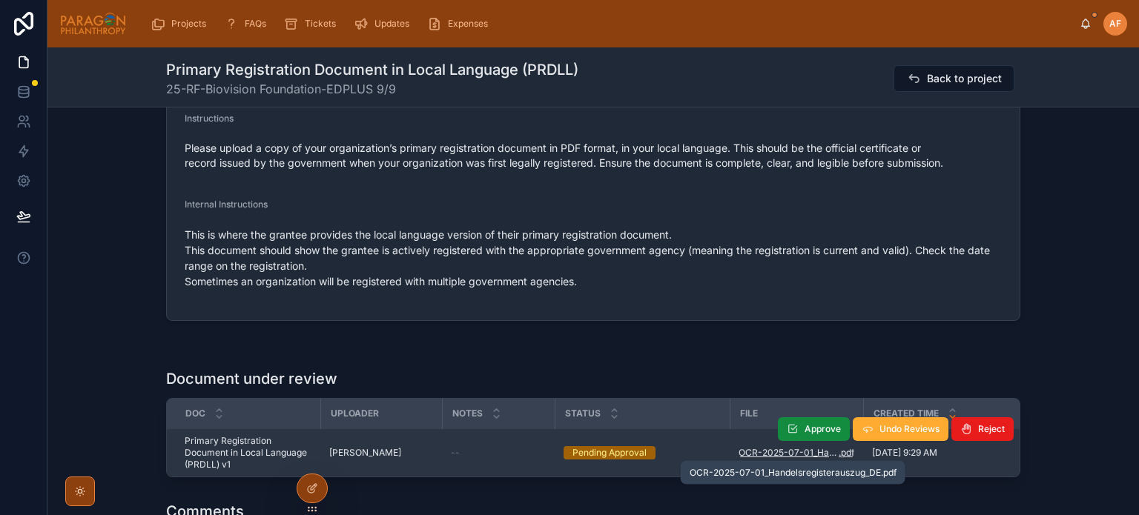
click at [781, 454] on span "OCR-2025-07-01_Handelsregisterauszug_DE" at bounding box center [788, 453] width 100 height 12
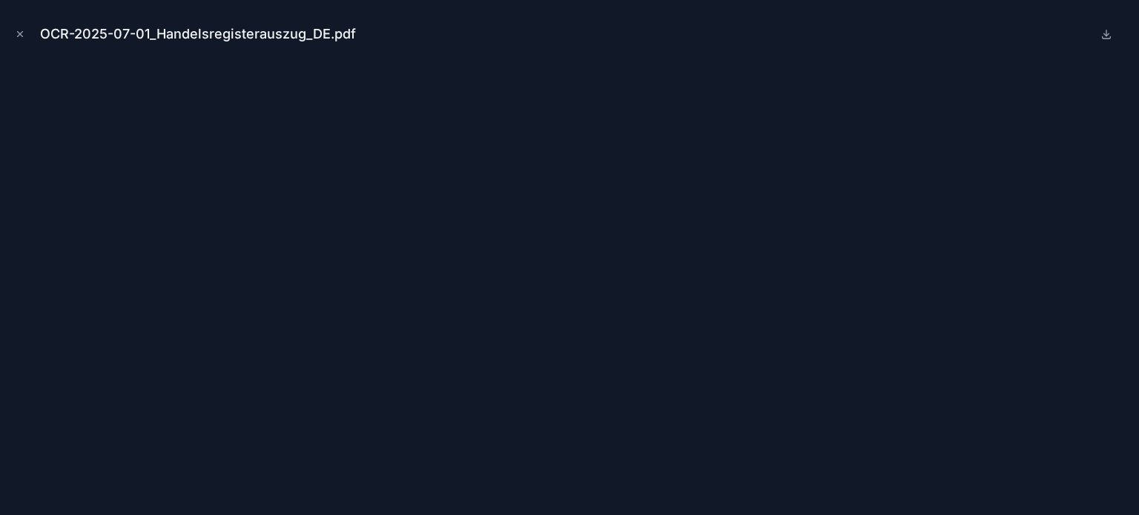
click at [17, 39] on icon "Close modal" at bounding box center [20, 34] width 10 height 10
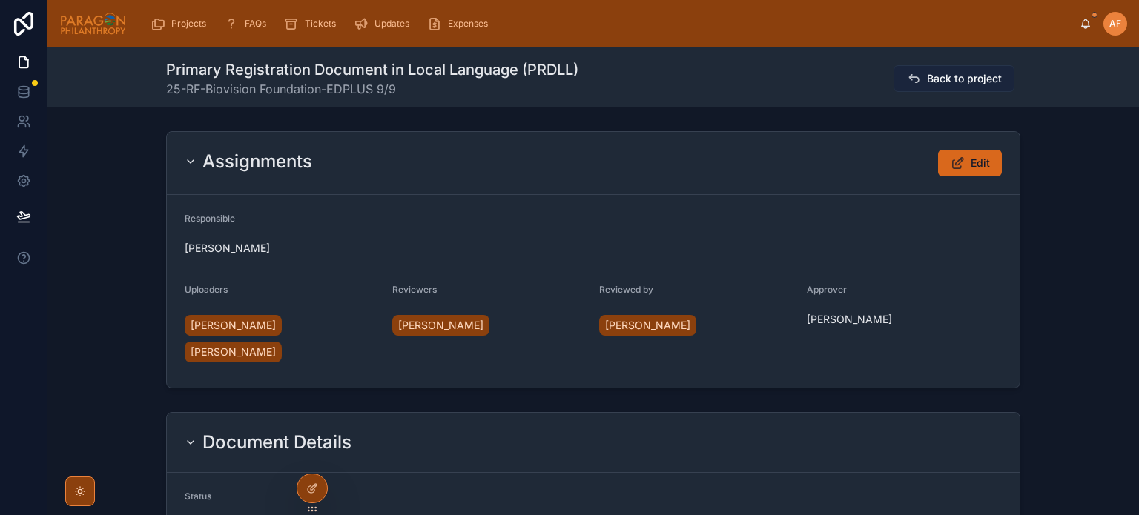
click at [934, 82] on span "Back to project" at bounding box center [964, 78] width 75 height 15
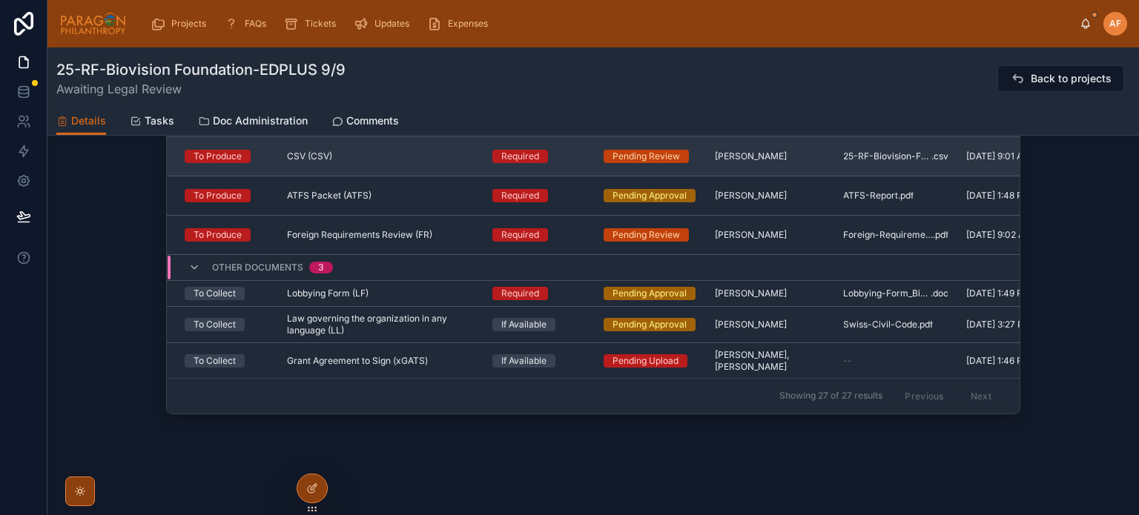
scroll to position [297, 0]
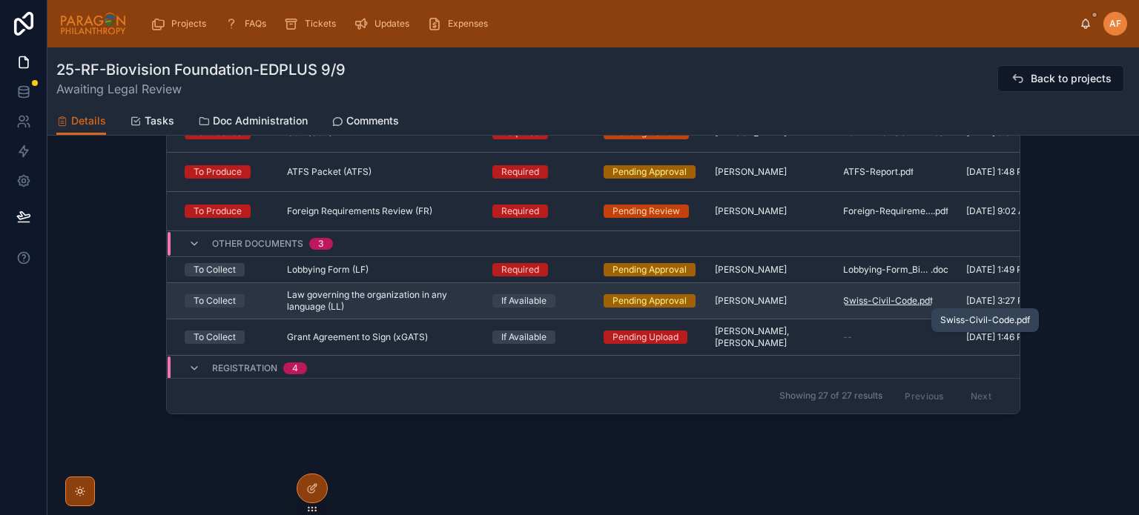
click at [892, 302] on span "Swiss-Civil-Code" at bounding box center [880, 301] width 74 height 12
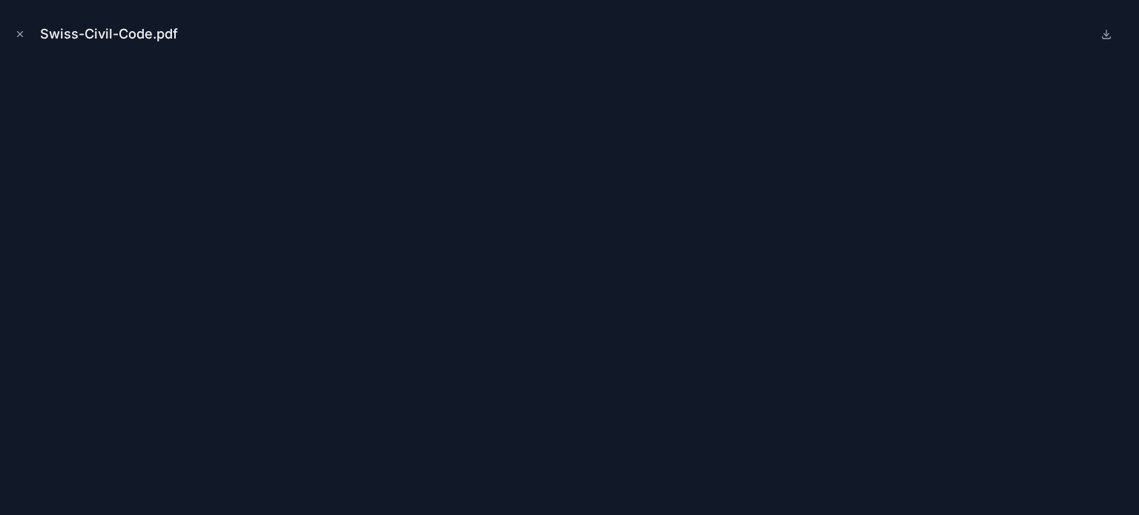
click at [17, 31] on icon "Close modal" at bounding box center [20, 34] width 10 height 10
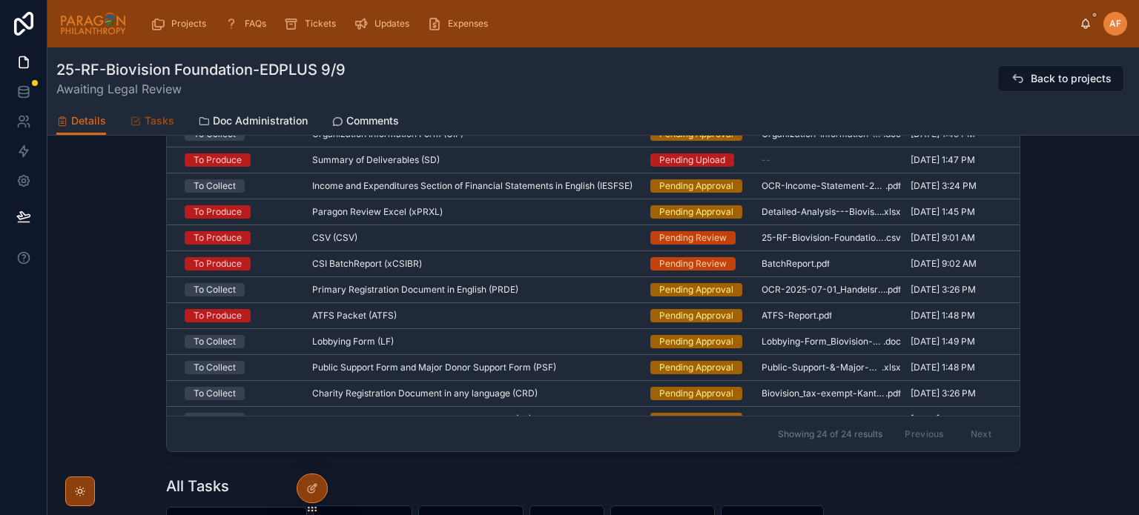
click at [156, 115] on span "Tasks" at bounding box center [160, 120] width 30 height 15
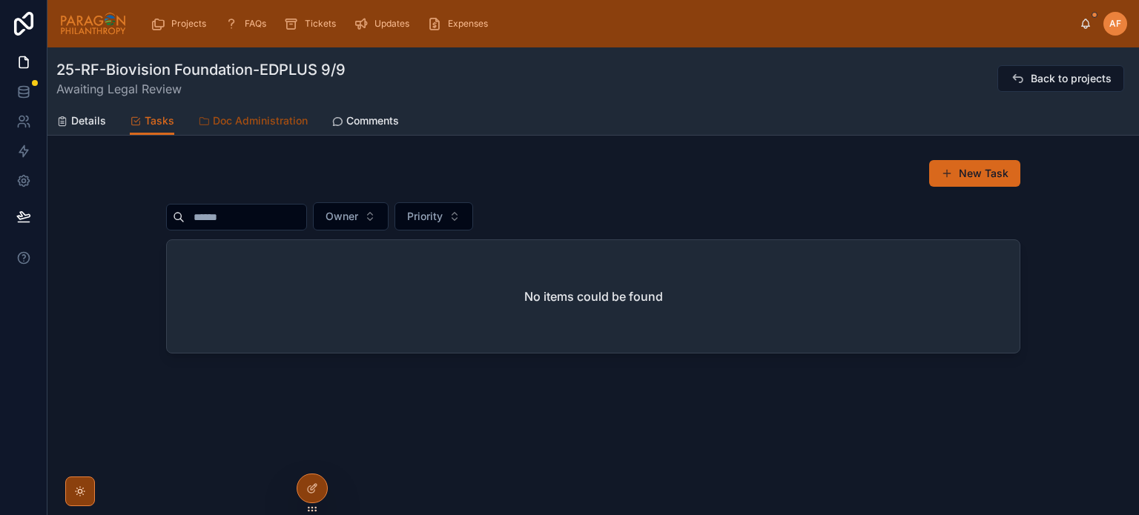
click at [225, 110] on link "Doc Administration" at bounding box center [253, 123] width 110 height 30
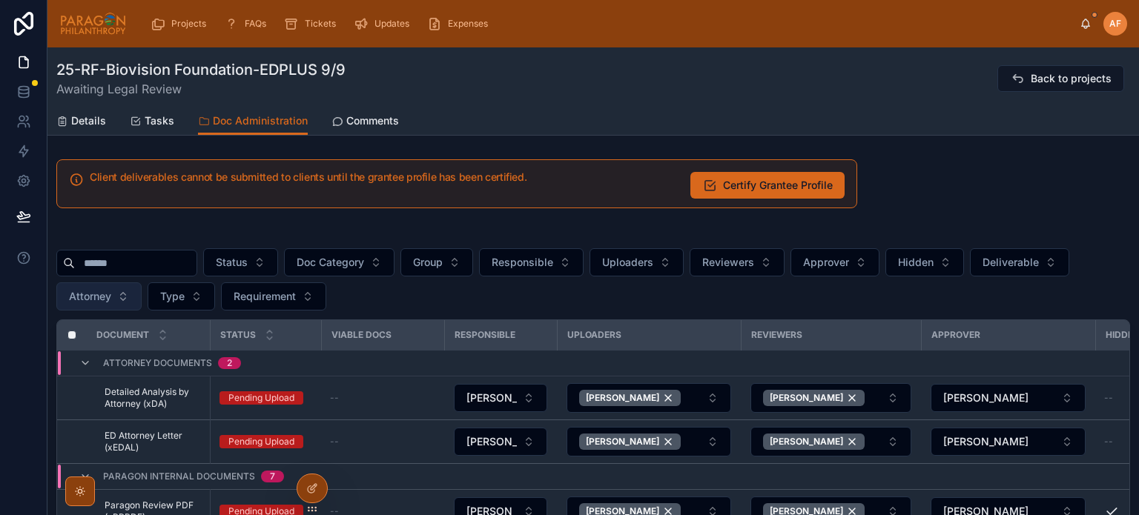
click at [107, 308] on button "Attorney" at bounding box center [98, 296] width 85 height 28
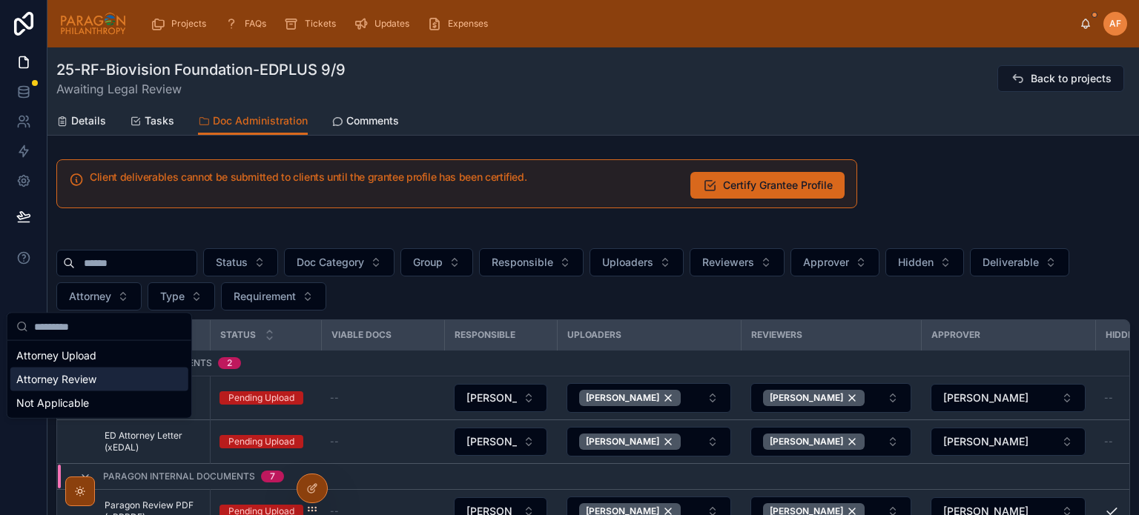
click at [65, 382] on div "Attorney Review" at bounding box center [99, 380] width 178 height 24
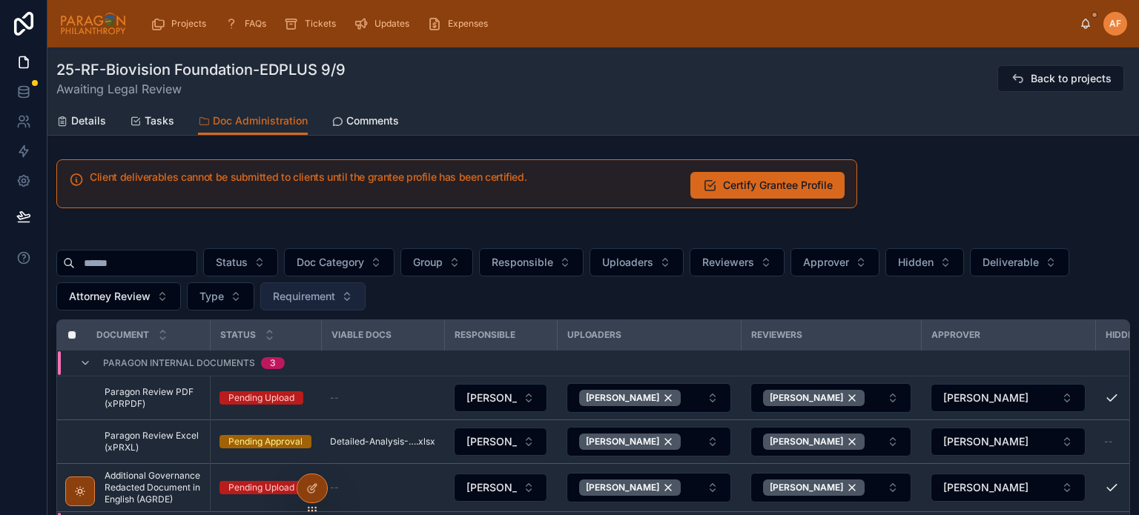
click at [330, 300] on span "Requirement" at bounding box center [304, 296] width 62 height 15
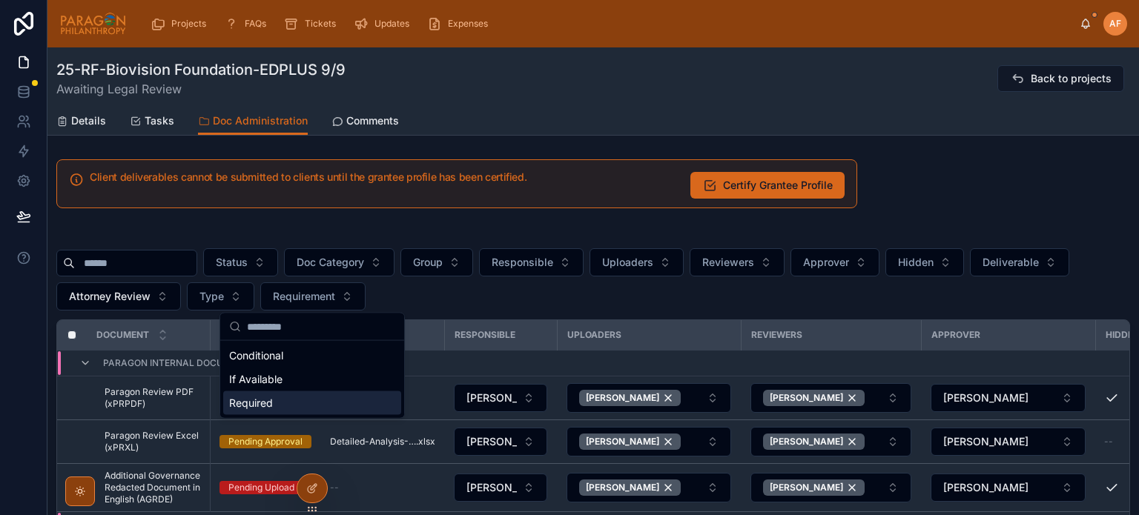
click at [262, 411] on div "Required" at bounding box center [312, 403] width 178 height 24
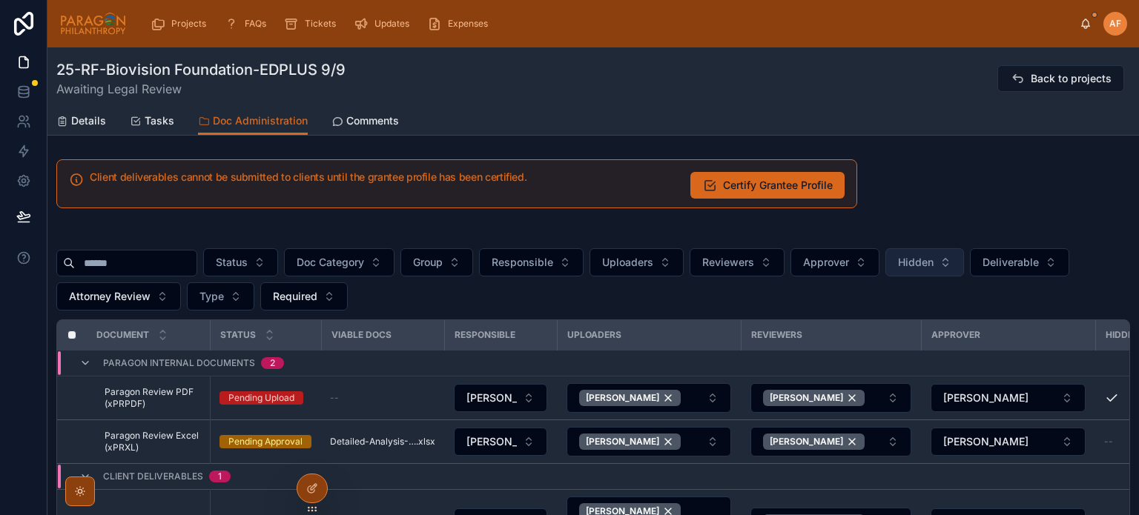
click at [946, 253] on button "Hidden" at bounding box center [924, 262] width 79 height 28
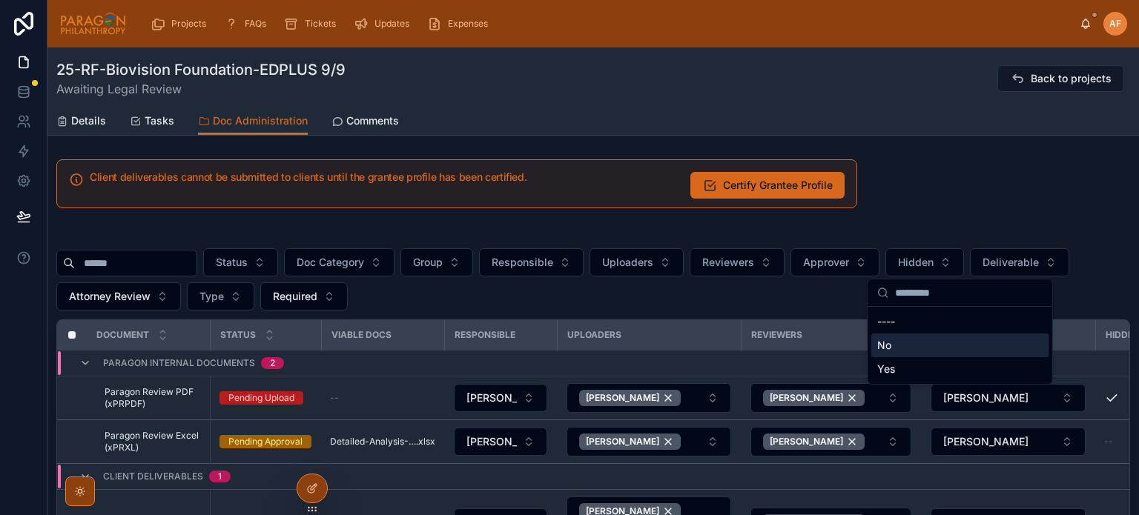
click at [879, 348] on div "No" at bounding box center [960, 346] width 178 height 24
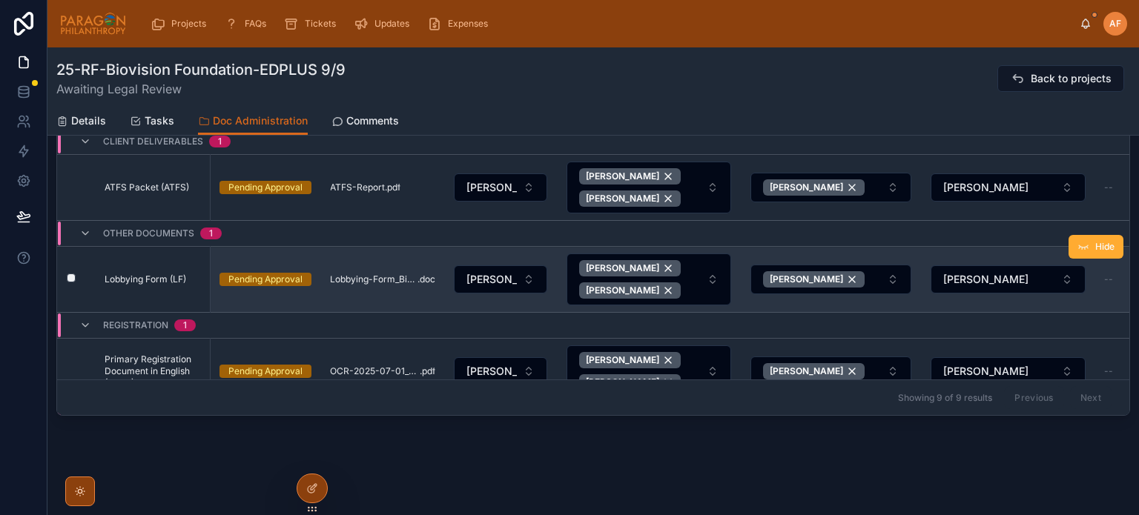
scroll to position [74, 0]
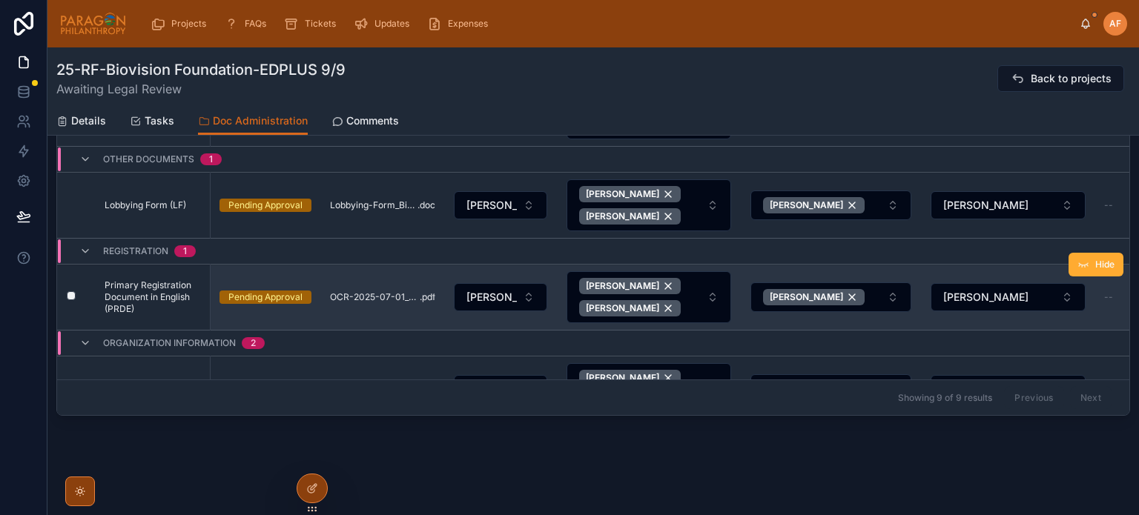
drag, startPoint x: 344, startPoint y: 275, endPoint x: 325, endPoint y: 299, distance: 30.6
drag, startPoint x: 325, startPoint y: 299, endPoint x: 337, endPoint y: 300, distance: 11.9
click at [337, 300] on td "OCR-2025-07-01_Handelsregisterauszug_DE .pdf" at bounding box center [382, 298] width 123 height 66
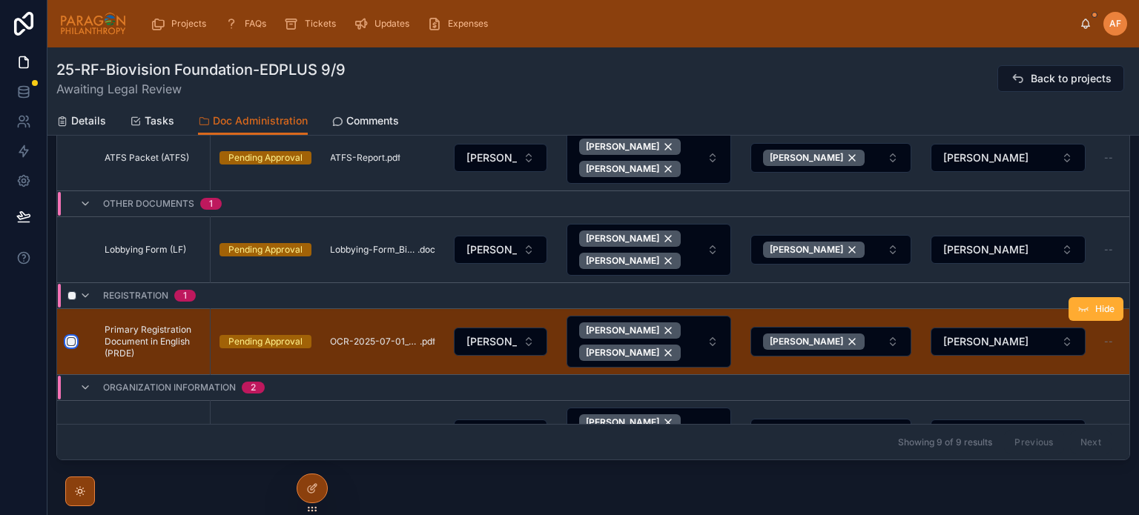
scroll to position [335, 0]
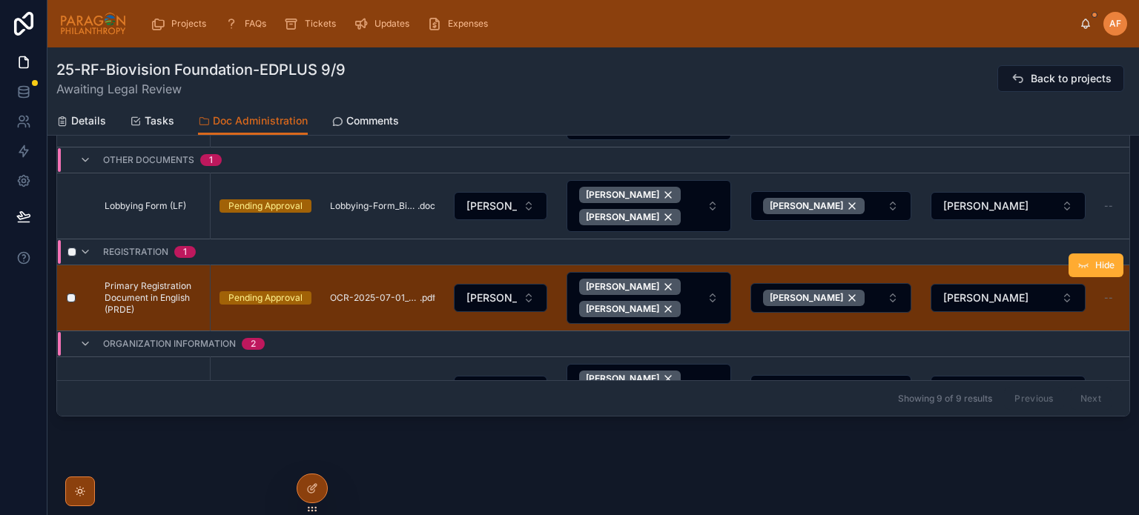
drag, startPoint x: 251, startPoint y: 275, endPoint x: 205, endPoint y: 281, distance: 45.6
click at [205, 281] on td "Primary Registration Document in English (PRDE) Primary Registration Document i…" at bounding box center [148, 298] width 123 height 66
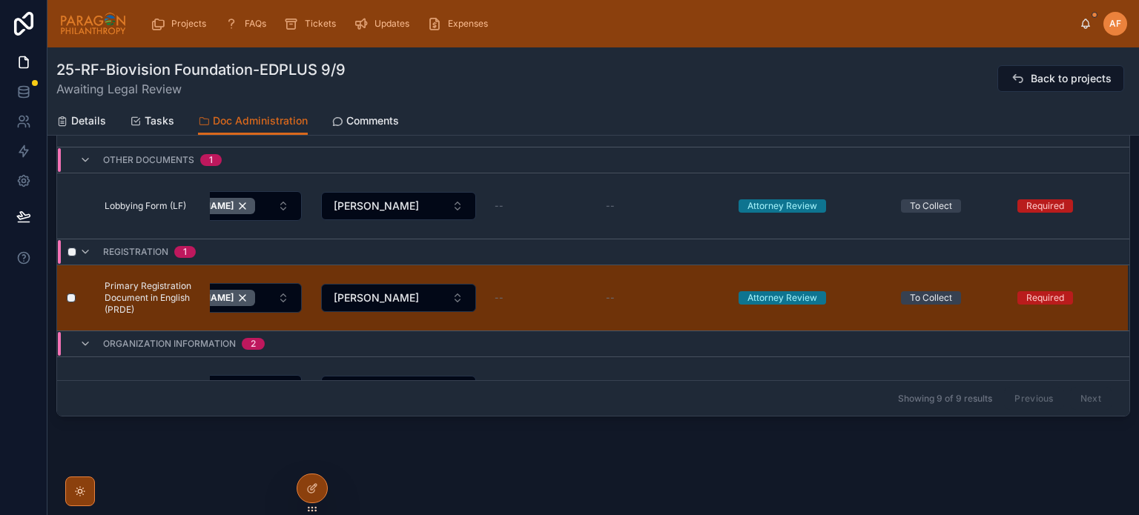
scroll to position [74, 0]
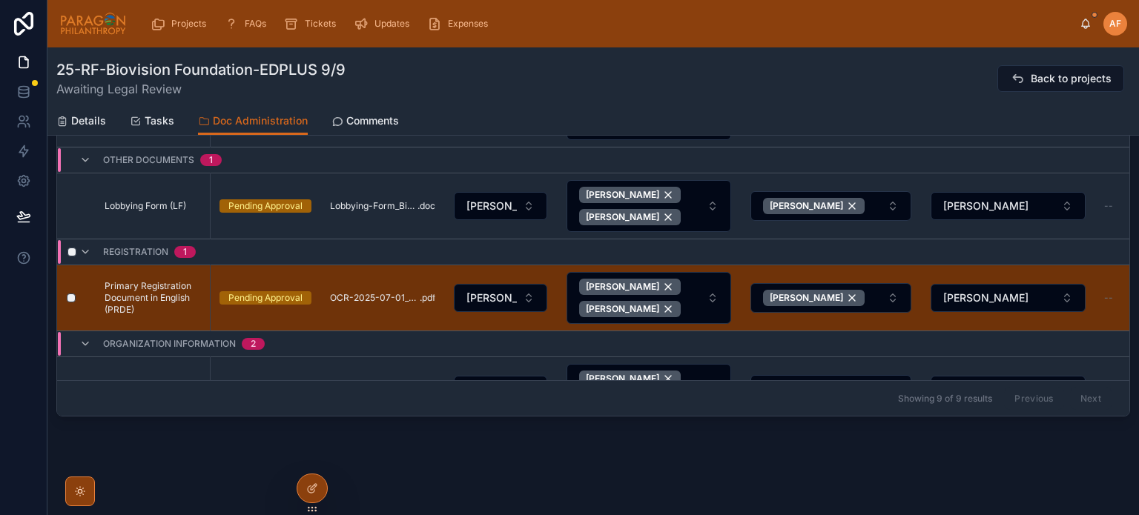
click at [0, 454] on div at bounding box center [23, 257] width 47 height 515
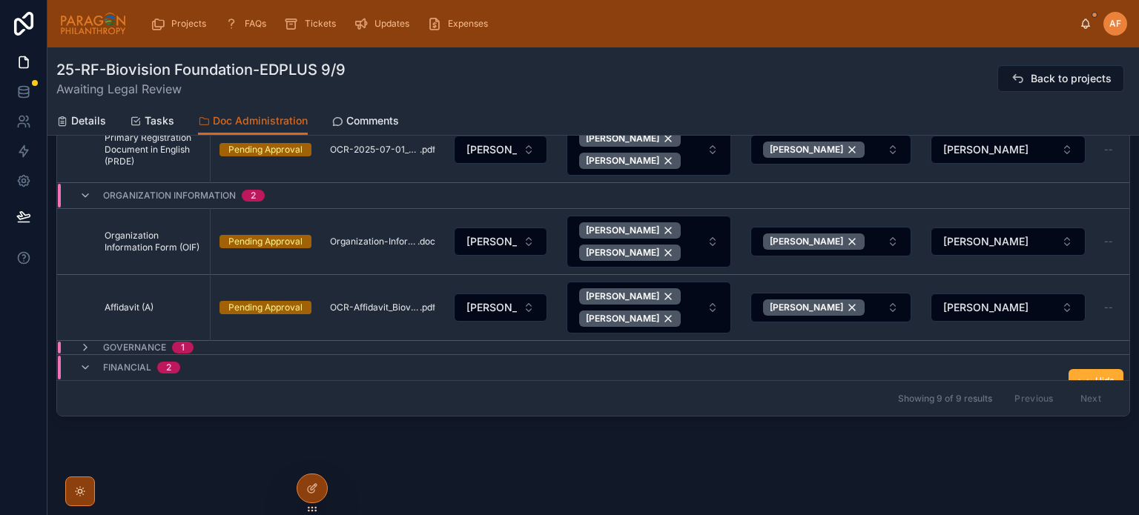
scroll to position [362, 0]
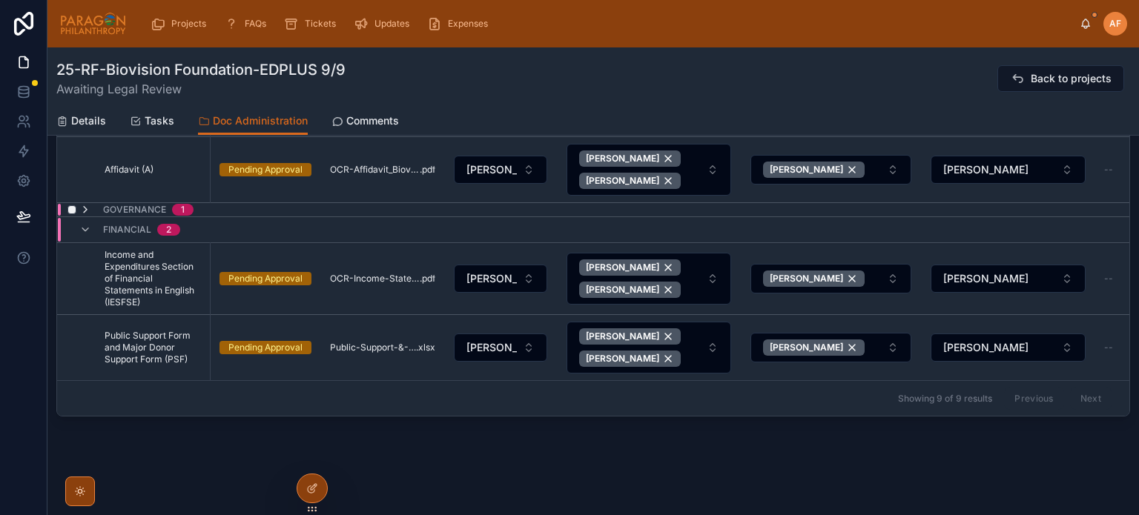
click at [80, 204] on icon at bounding box center [85, 210] width 12 height 12
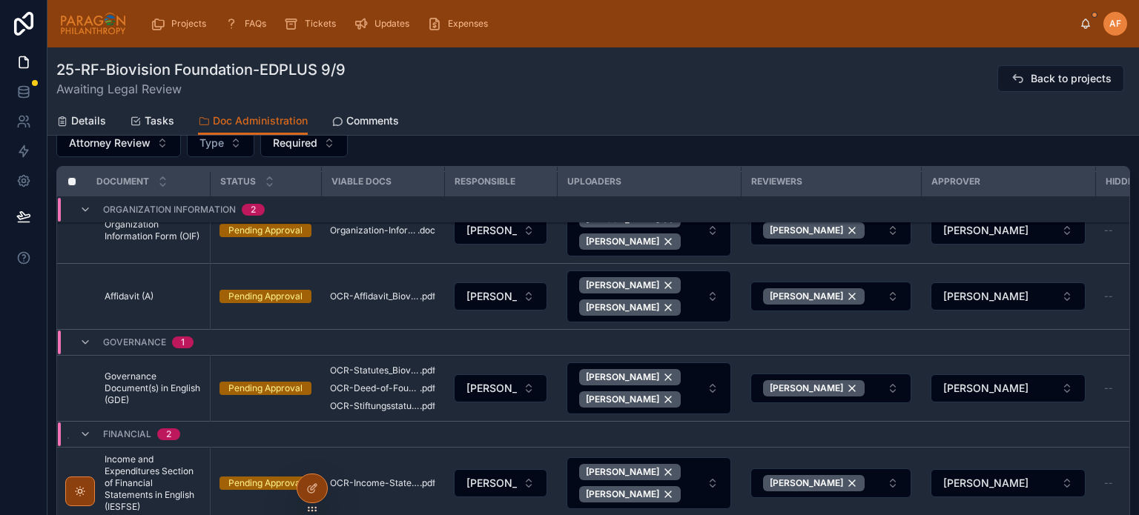
scroll to position [440, 0]
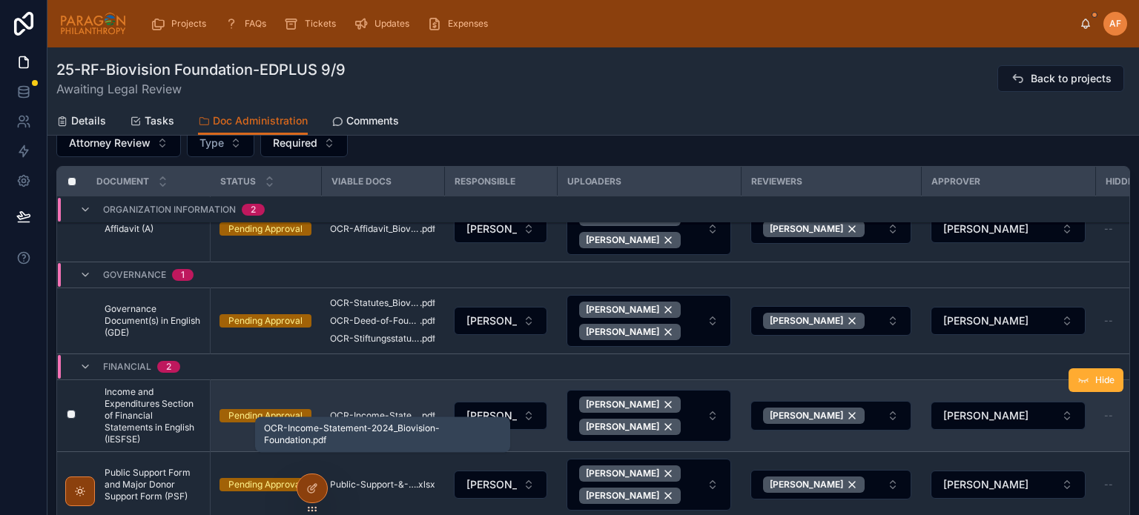
click at [350, 410] on span "OCR-Income-Statement-2024_Biovision-Foundation" at bounding box center [375, 416] width 90 height 12
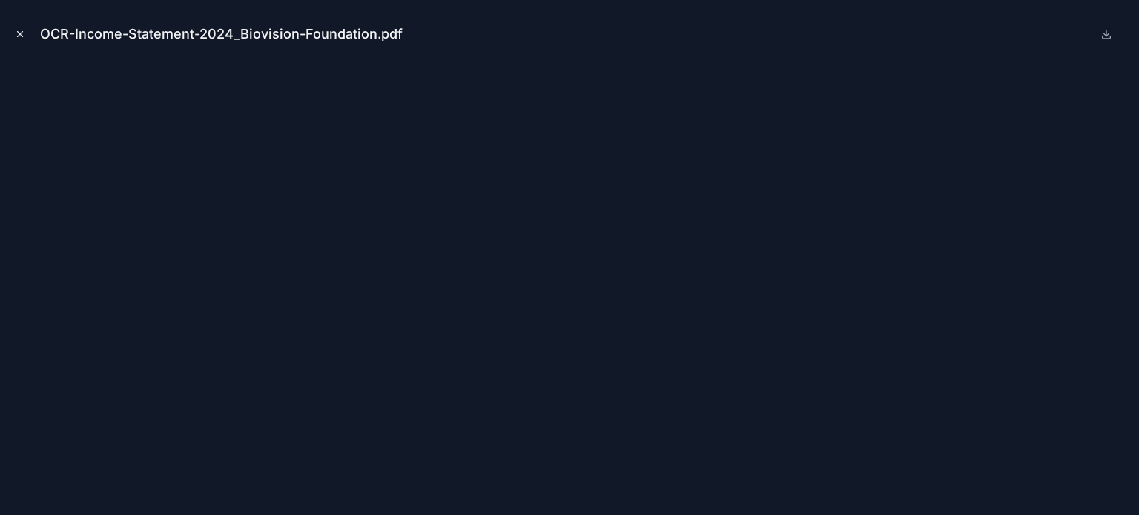
click at [14, 38] on button "Close modal" at bounding box center [20, 34] width 16 height 16
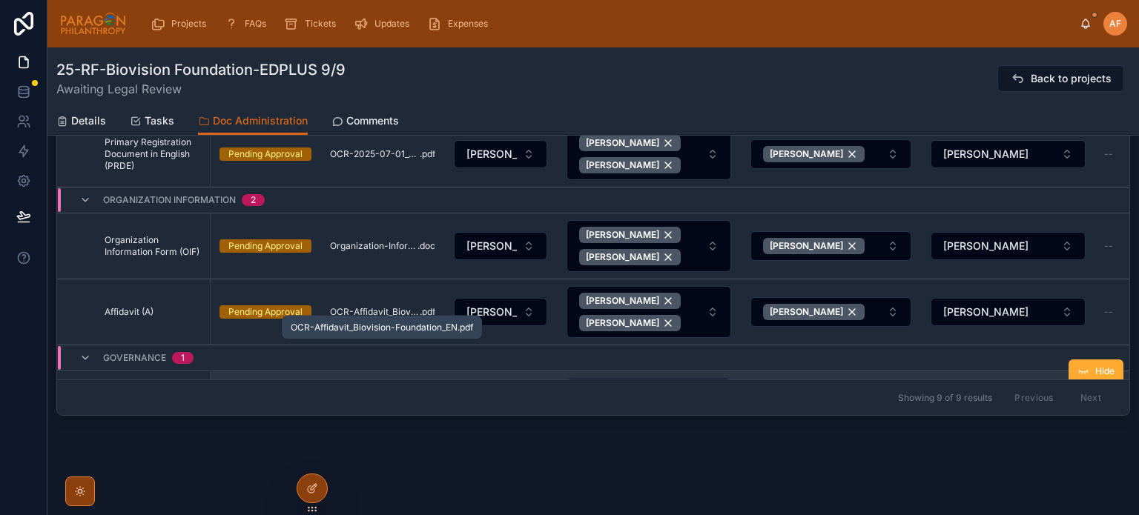
scroll to position [147, 0]
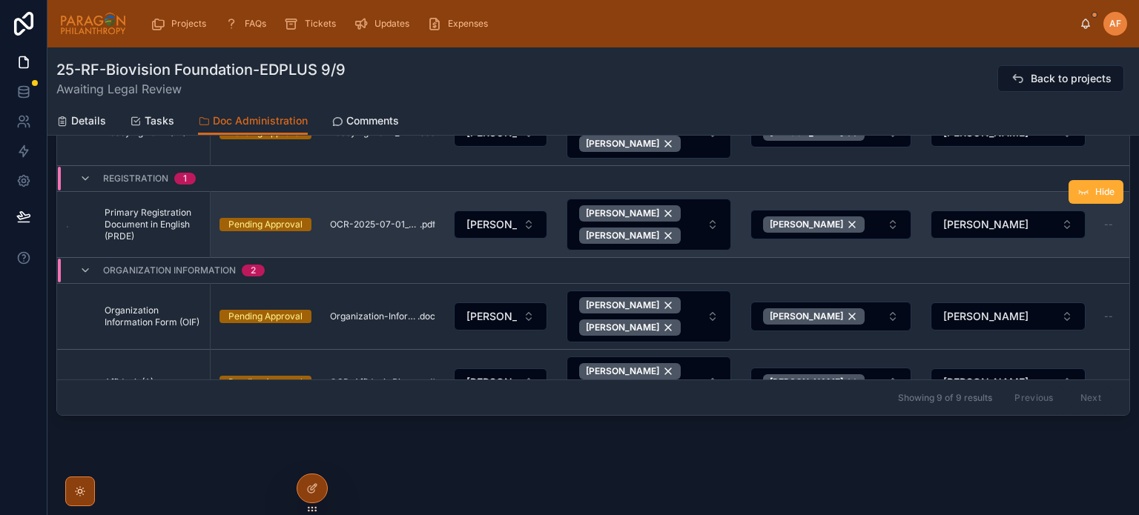
click at [105, 242] on span "Primary Registration Document in English (PRDE)" at bounding box center [153, 225] width 96 height 36
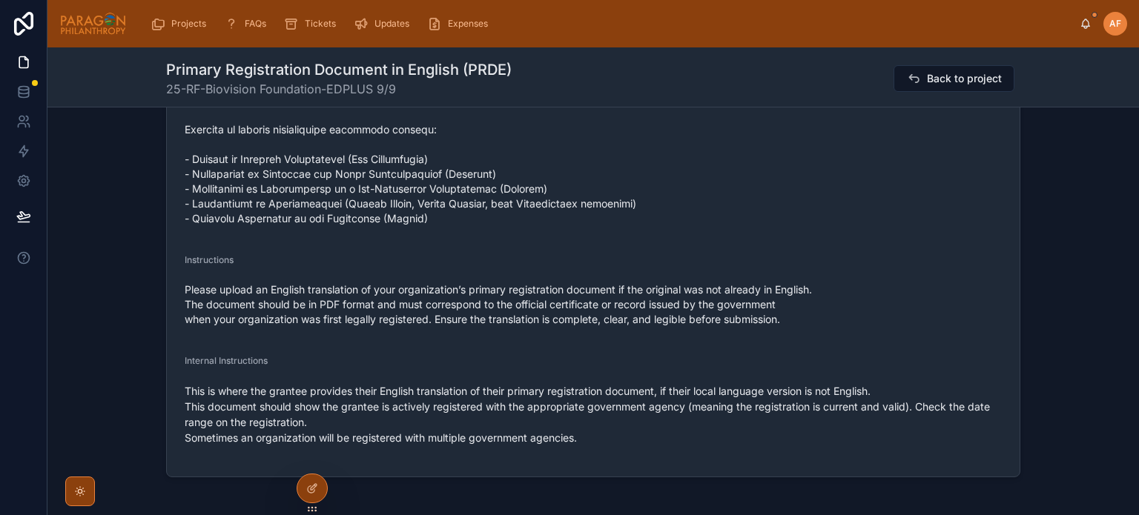
scroll to position [741, 0]
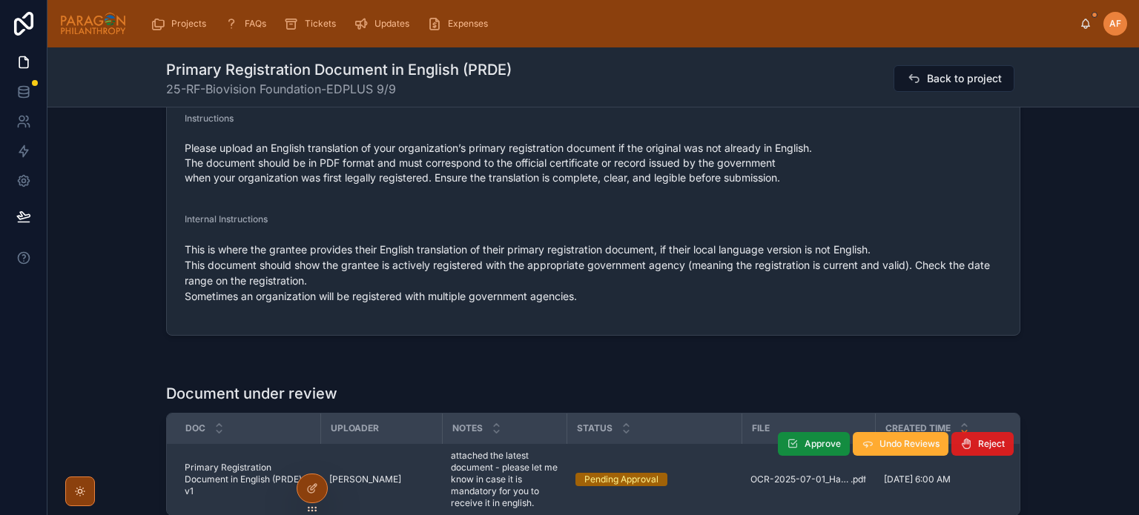
click at [982, 446] on span "Reject" at bounding box center [991, 444] width 27 height 12
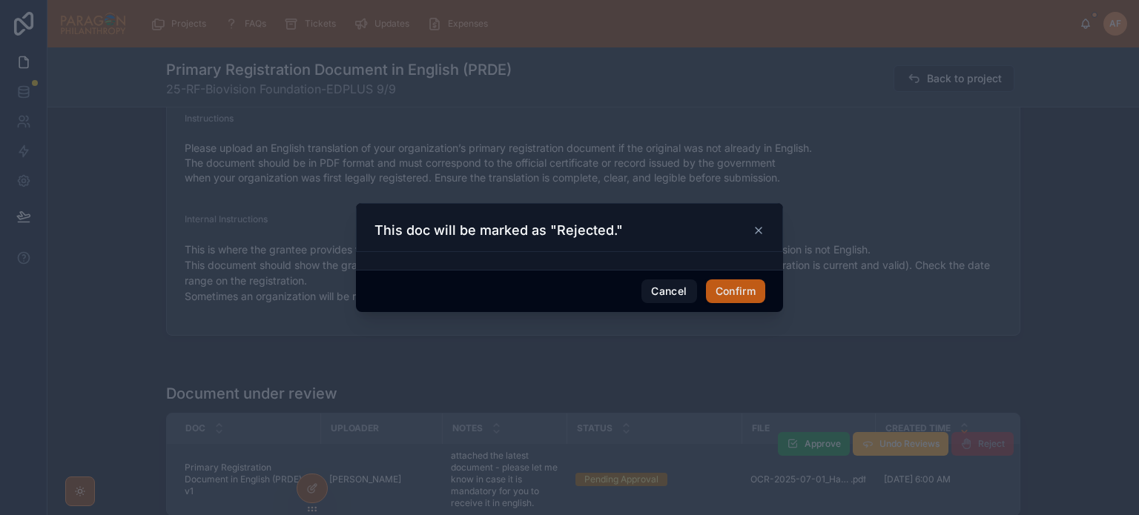
click at [749, 284] on button "Confirm" at bounding box center [735, 292] width 59 height 24
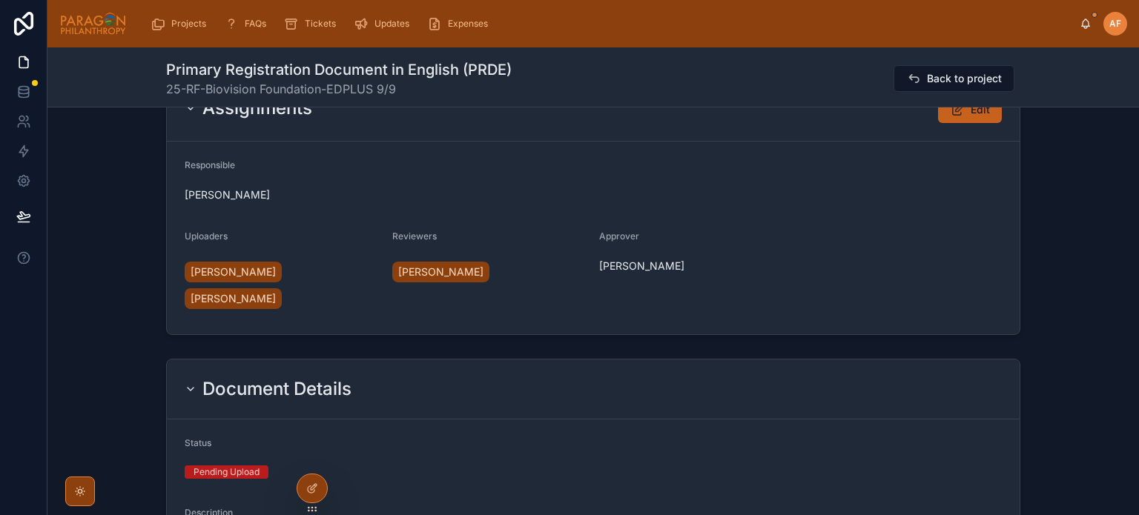
scroll to position [0, 0]
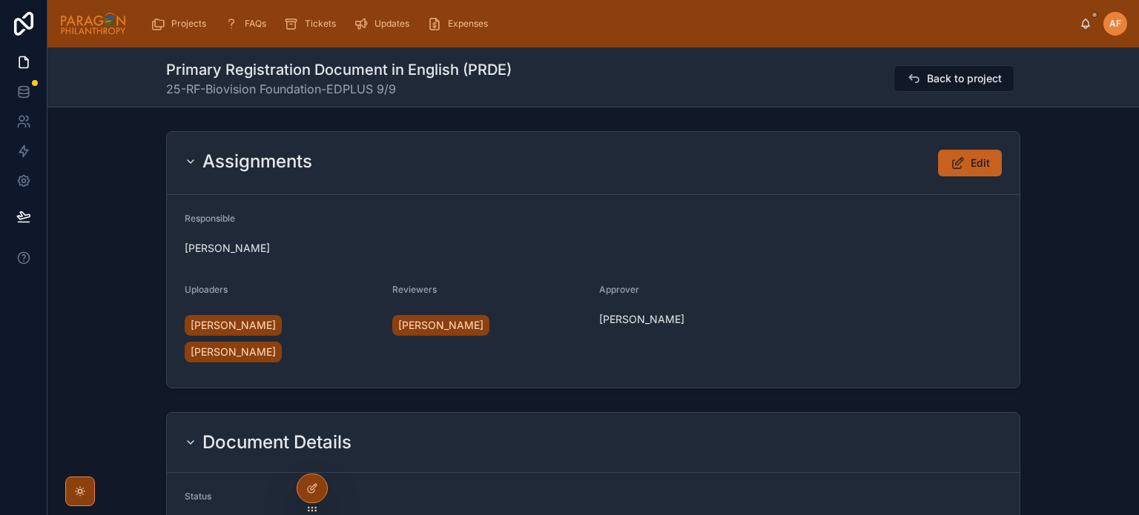
click at [943, 172] on button "Edit" at bounding box center [970, 163] width 64 height 27
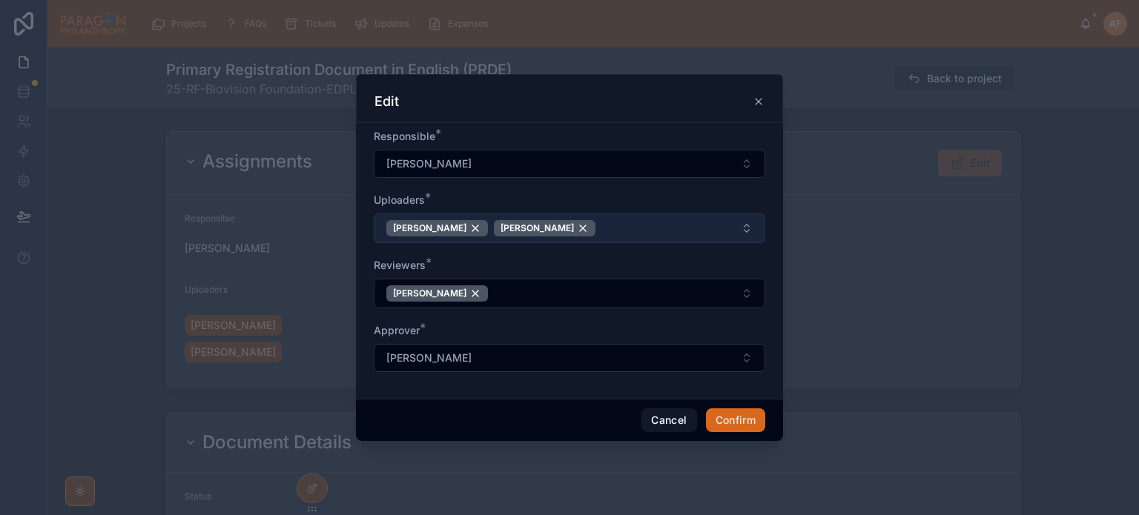
click at [641, 225] on button "[PERSON_NAME] [PERSON_NAME]" at bounding box center [569, 229] width 391 height 30
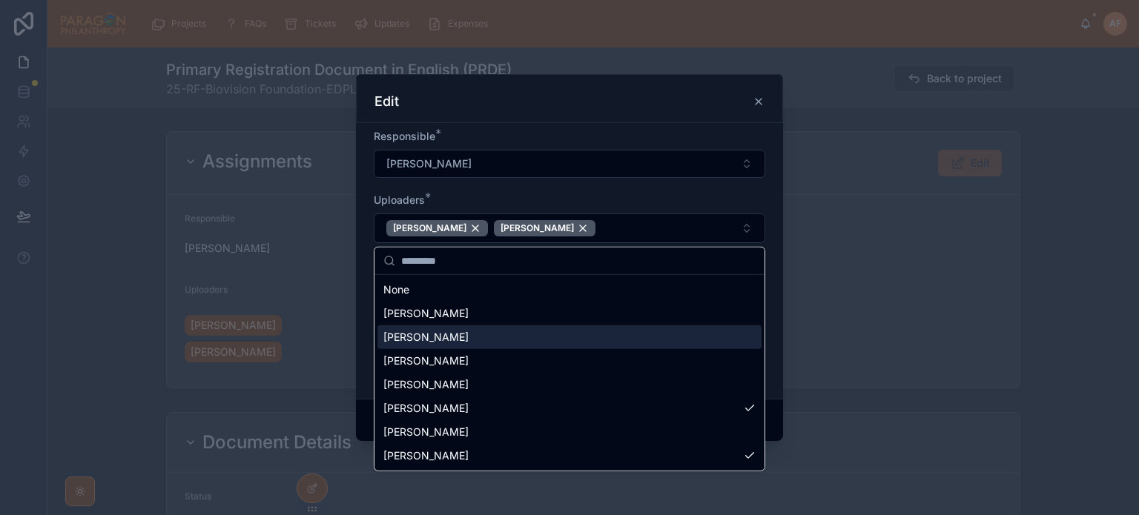
click at [444, 334] on span "[PERSON_NAME]" at bounding box center [425, 337] width 85 height 15
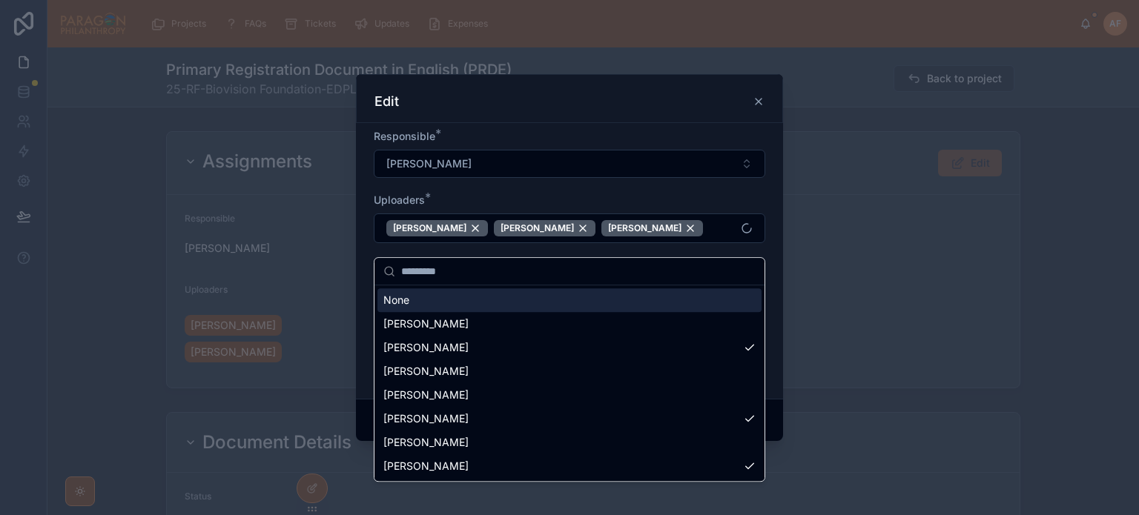
click at [625, 193] on div "Uploaders *" at bounding box center [569, 200] width 391 height 15
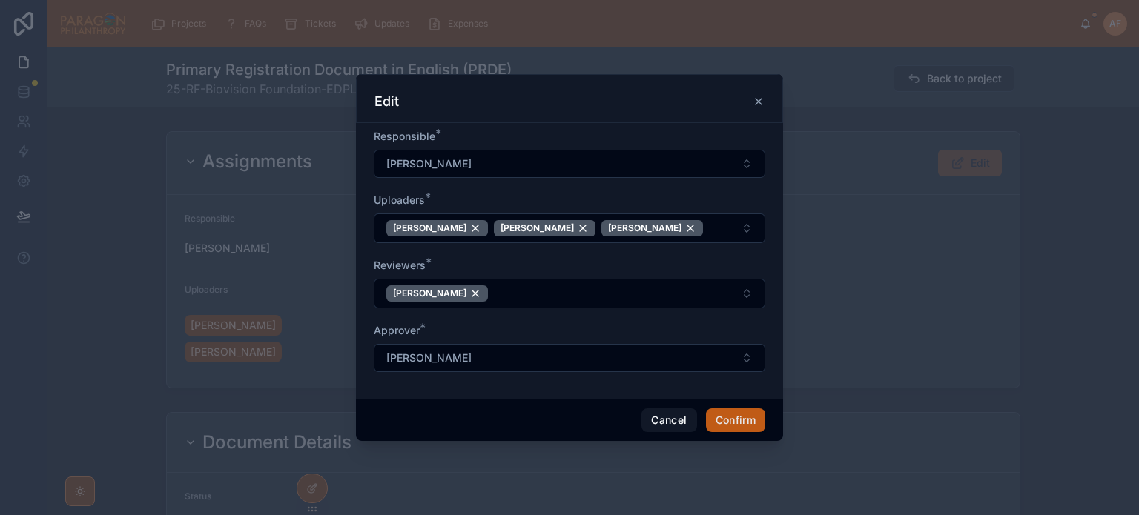
click at [735, 441] on div "Cancel Confirm" at bounding box center [569, 420] width 427 height 42
click at [728, 432] on button "Confirm" at bounding box center [735, 421] width 59 height 24
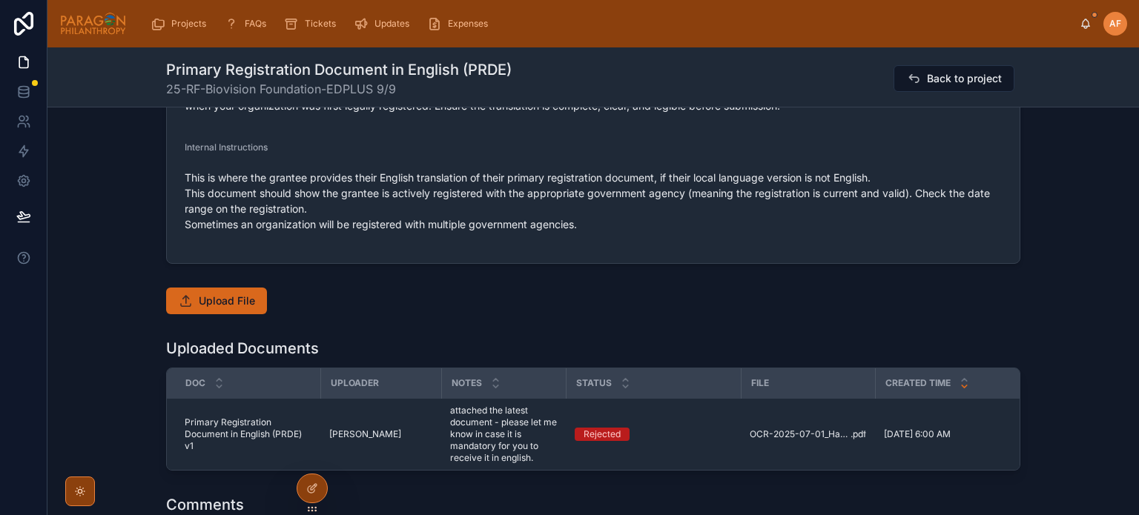
scroll to position [964, 0]
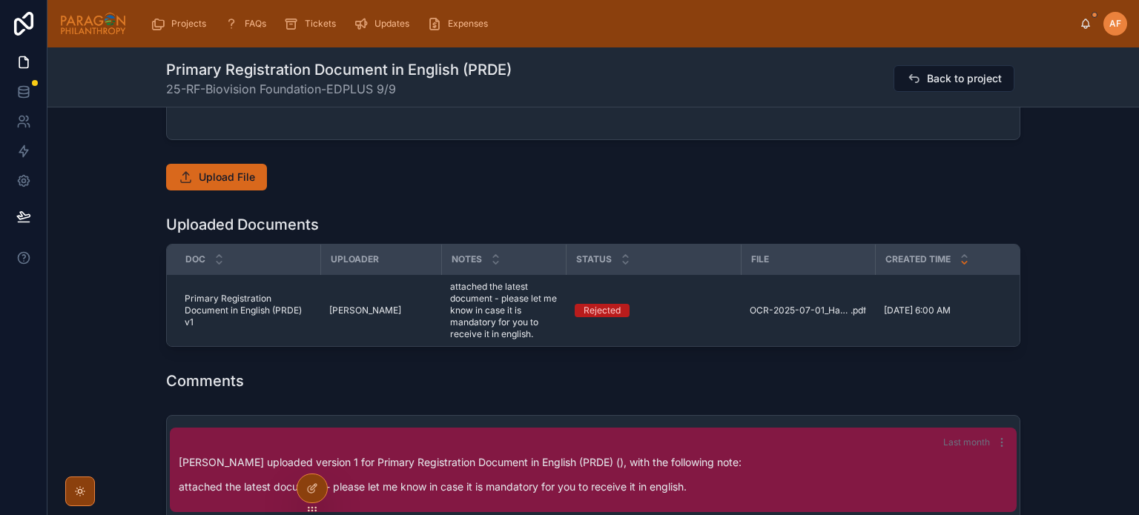
click at [203, 192] on div "Upload File" at bounding box center [592, 177] width 1091 height 39
click at [200, 180] on span "Upload File" at bounding box center [227, 177] width 56 height 15
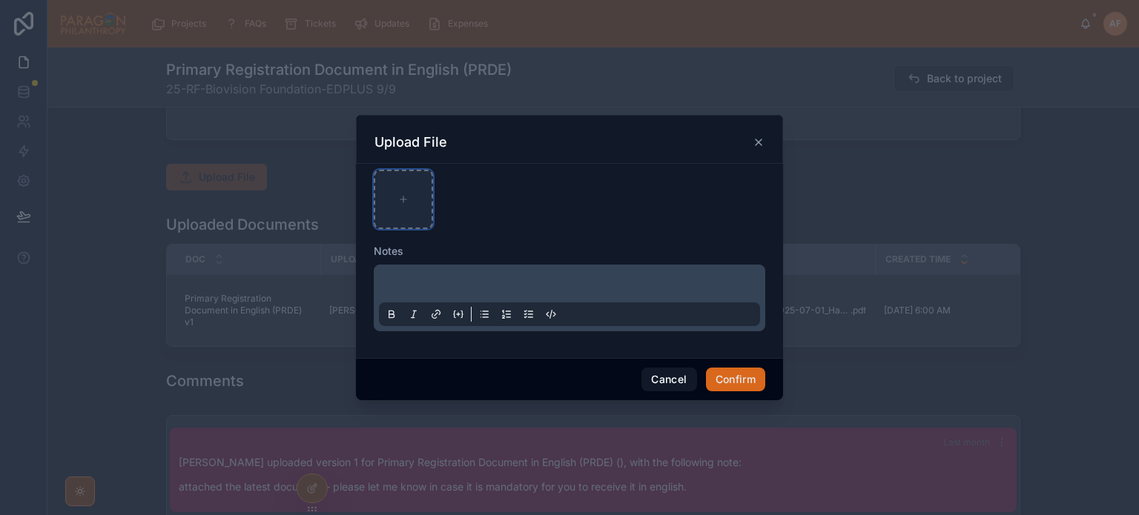
click at [389, 199] on div at bounding box center [403, 199] width 59 height 59
type input "**********"
click at [730, 378] on button "Confirm" at bounding box center [735, 380] width 59 height 24
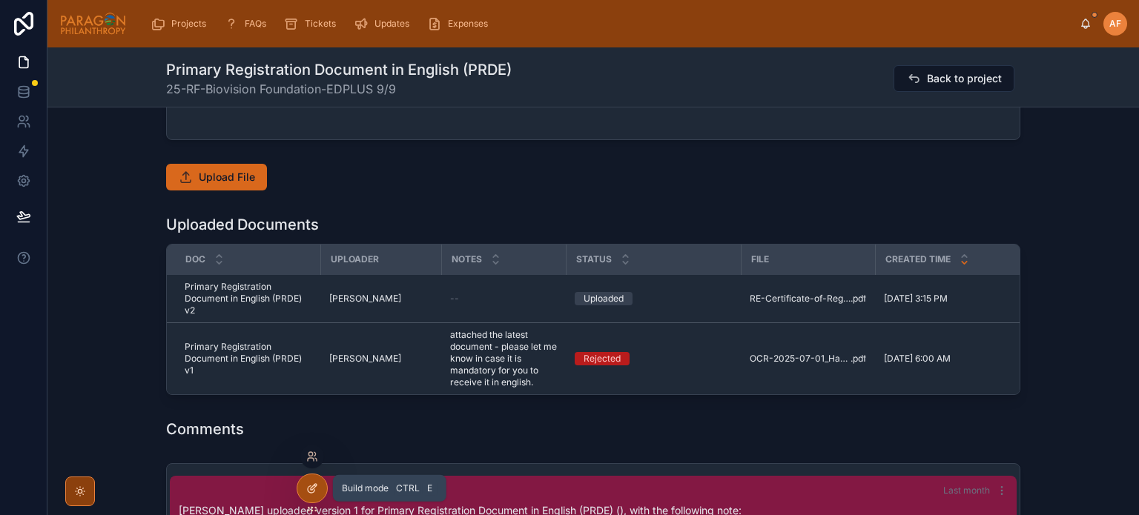
scroll to position [68, 0]
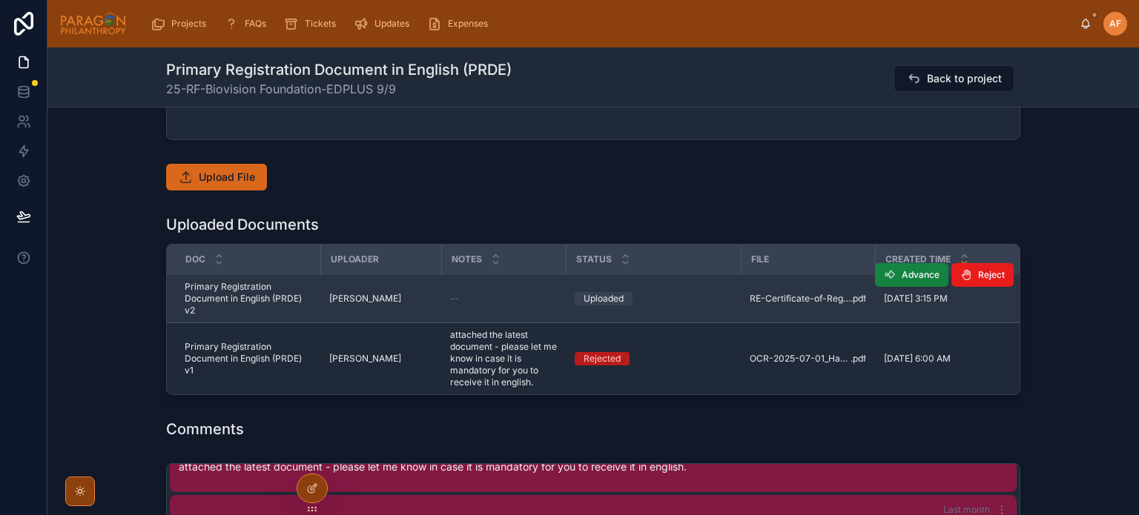
click at [905, 264] on button "Advance" at bounding box center [911, 275] width 73 height 24
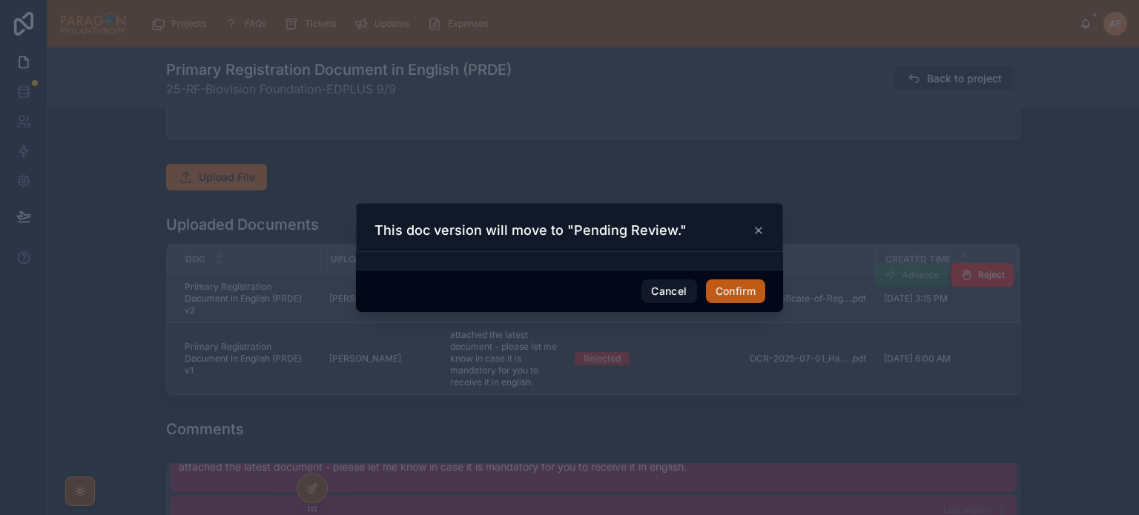
click at [750, 281] on button "Confirm" at bounding box center [735, 292] width 59 height 24
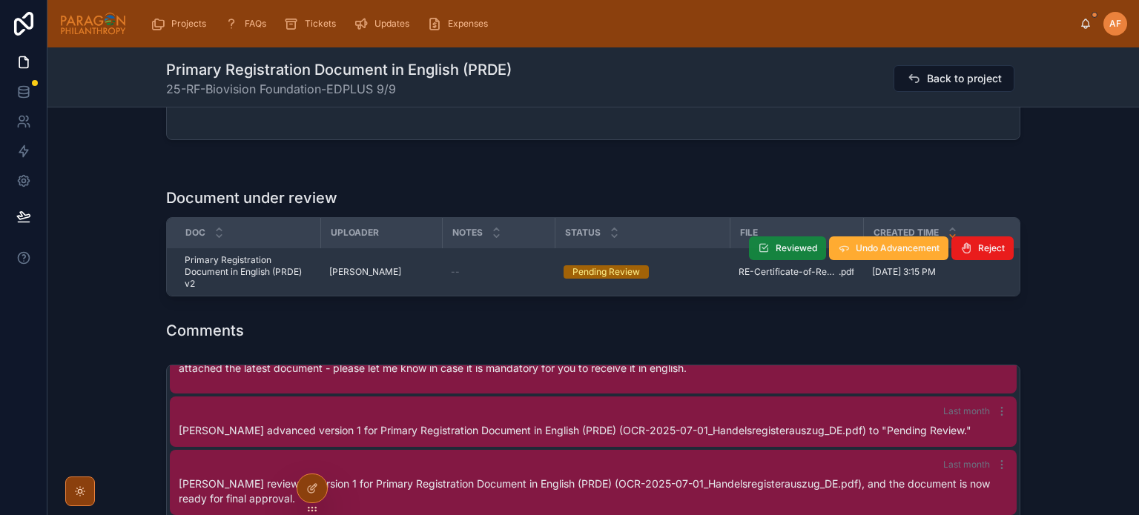
scroll to position [122, 0]
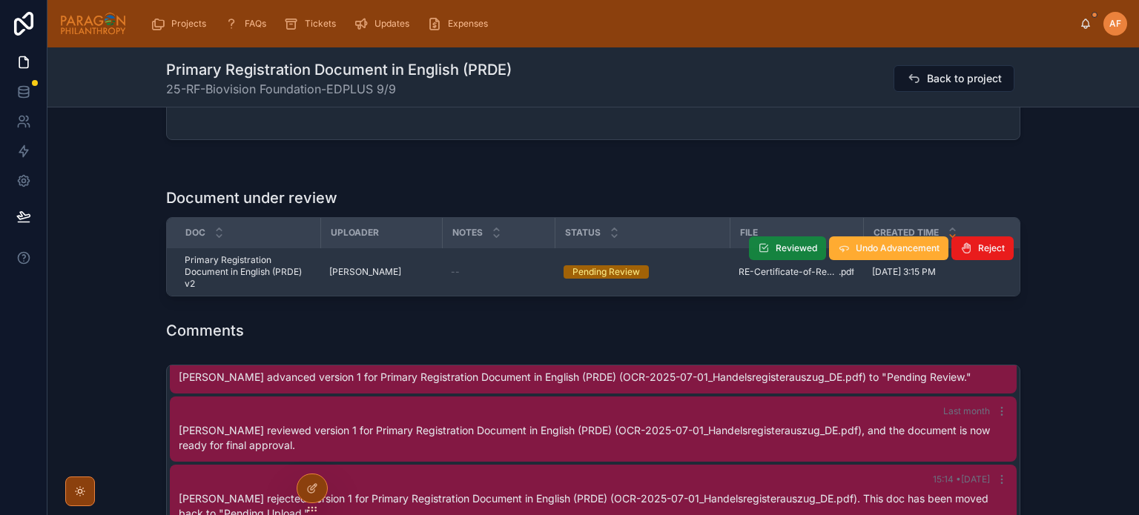
click at [758, 248] on icon at bounding box center [764, 248] width 12 height 12
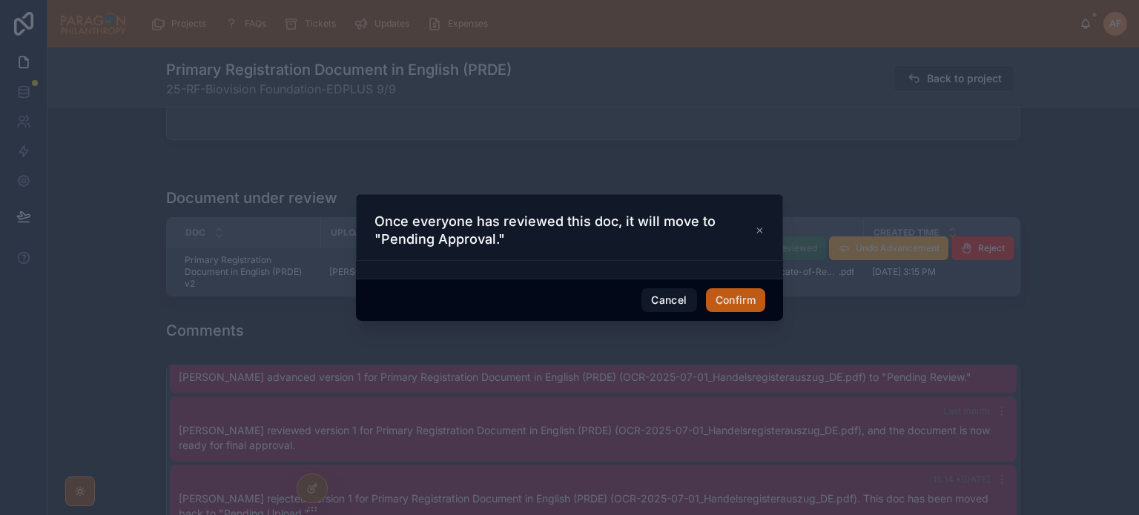
click at [706, 300] on button "Confirm" at bounding box center [735, 300] width 59 height 24
